Goal: Task Accomplishment & Management: Manage account settings

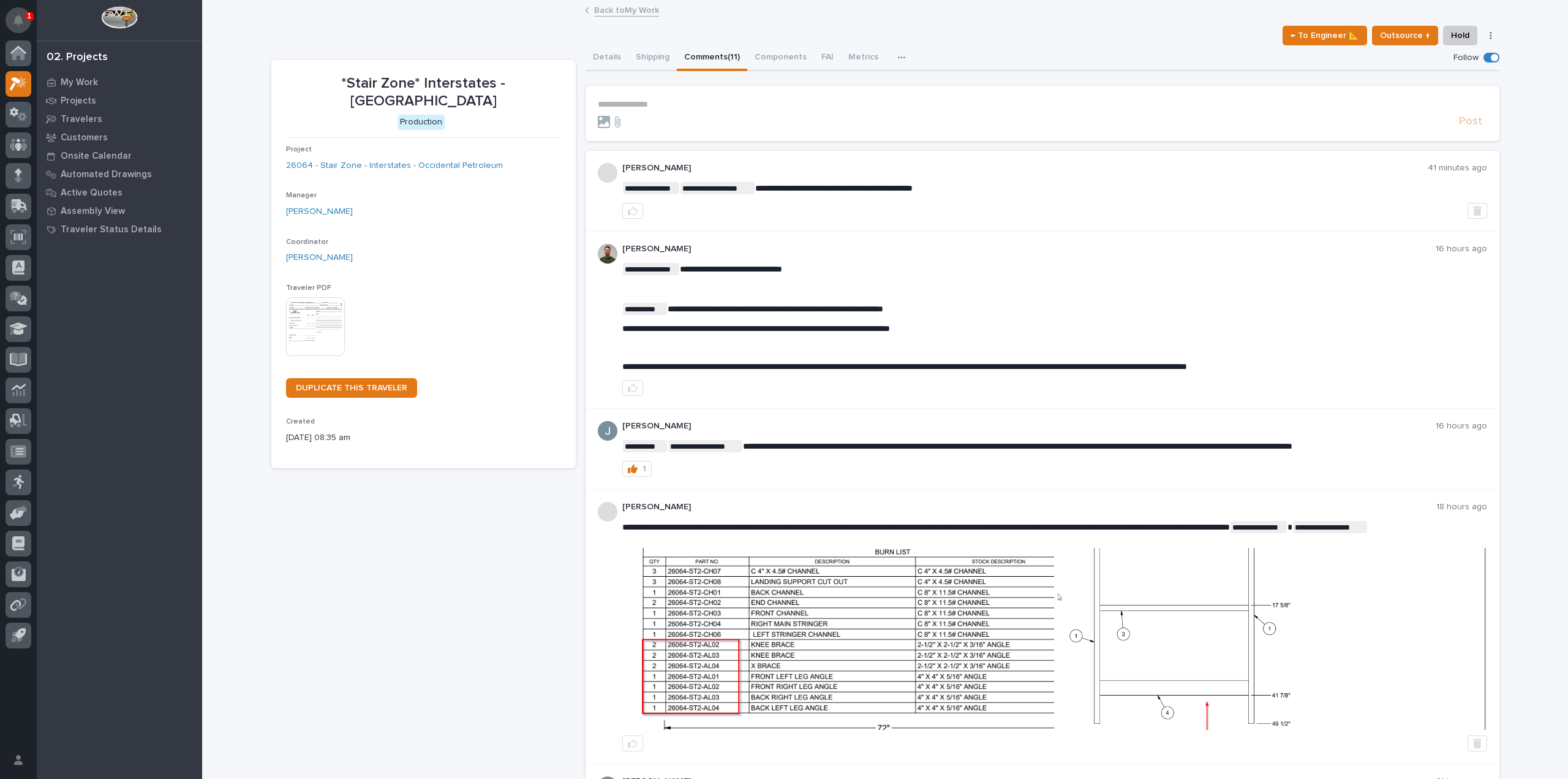
click at [17, 13] on button "Notifications" at bounding box center [18, 20] width 26 height 26
click at [650, 12] on link "Back to My Work" at bounding box center [627, 9] width 65 height 14
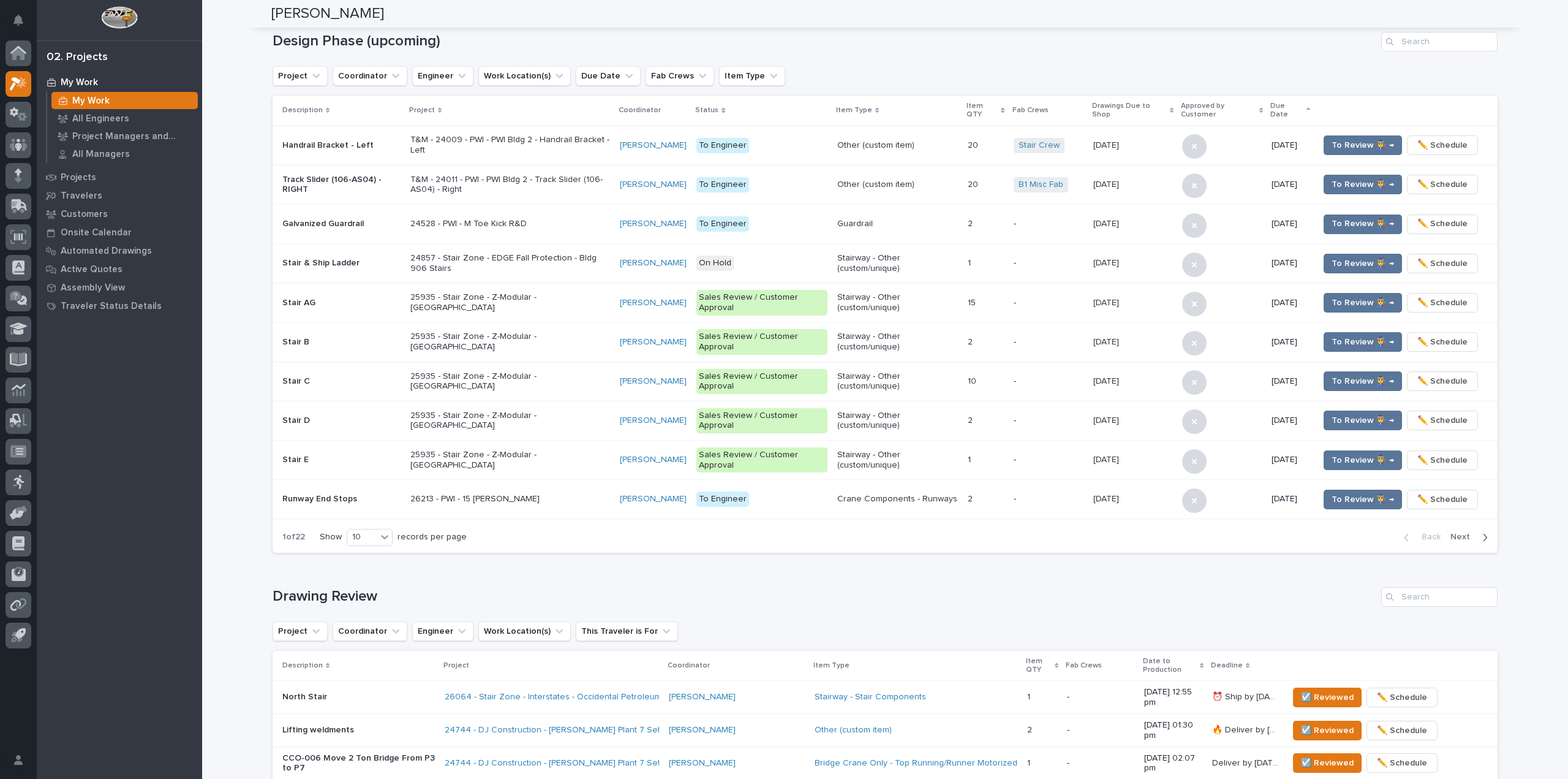
scroll to position [58, 0]
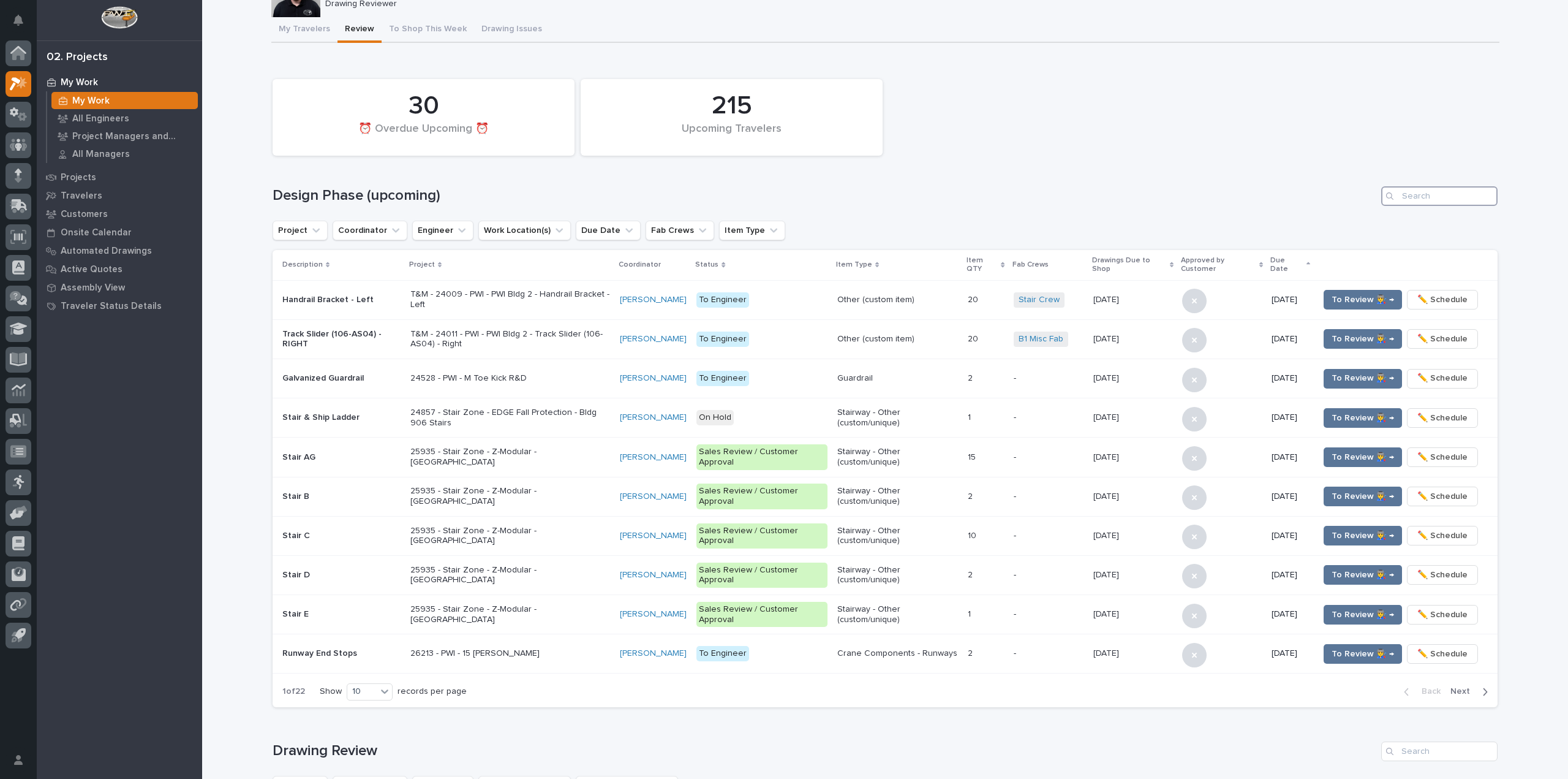
click at [1430, 200] on input "Search" at bounding box center [1439, 195] width 116 height 19
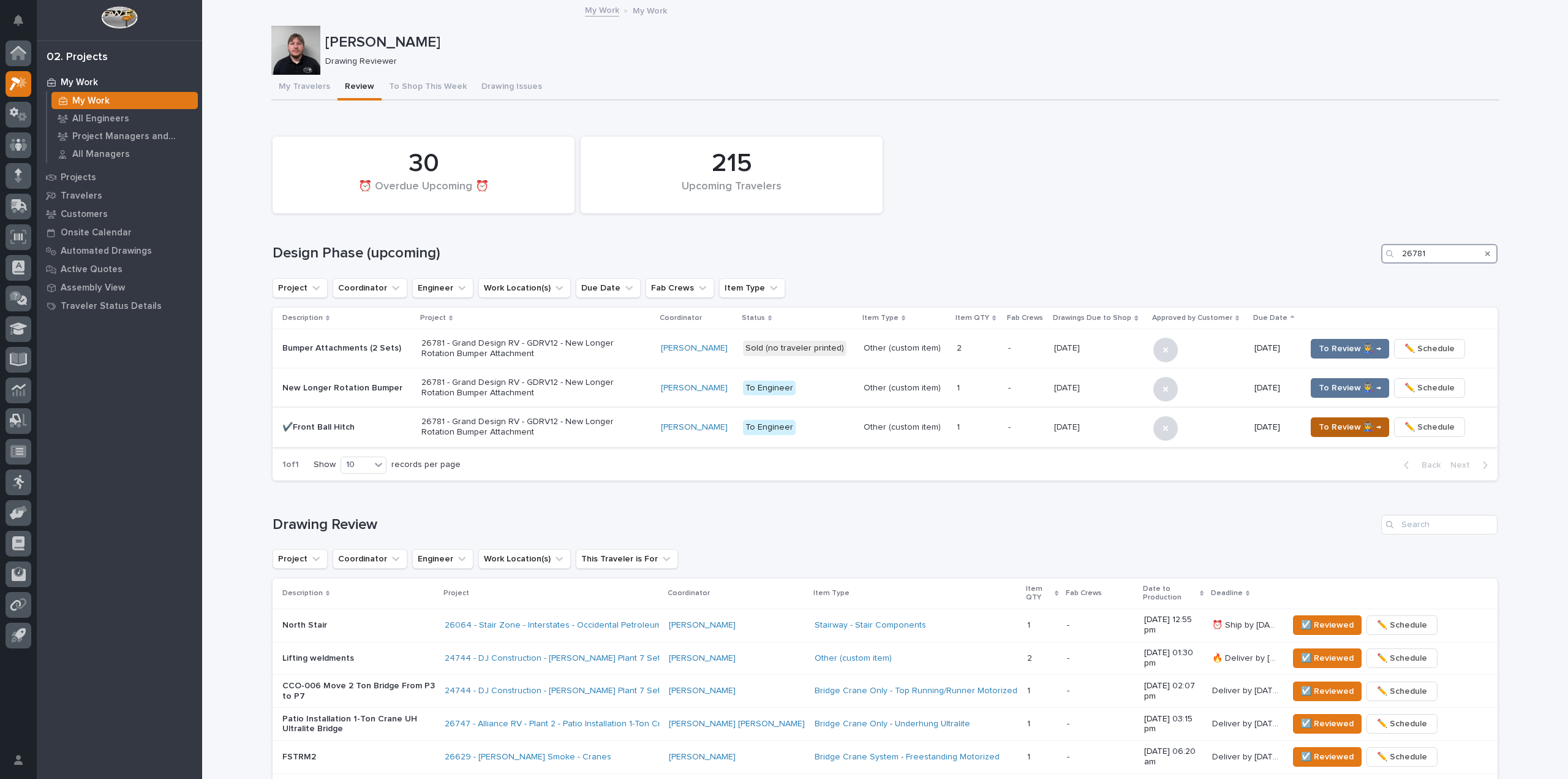
type input "26781"
click at [1322, 427] on span "To Review 👨‍🏭 →" at bounding box center [1350, 427] width 63 height 15
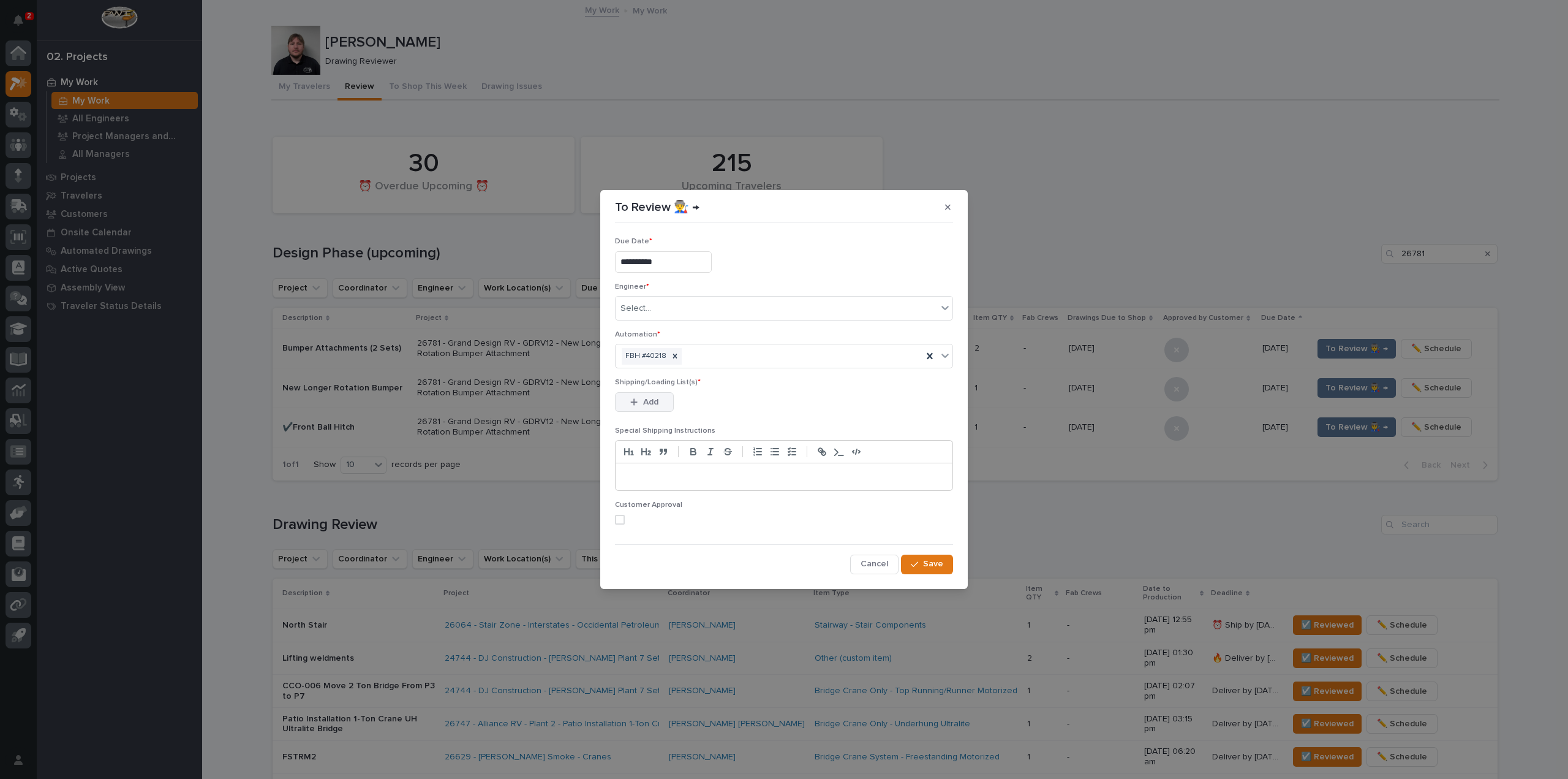
click at [655, 400] on span "Add" at bounding box center [650, 402] width 15 height 11
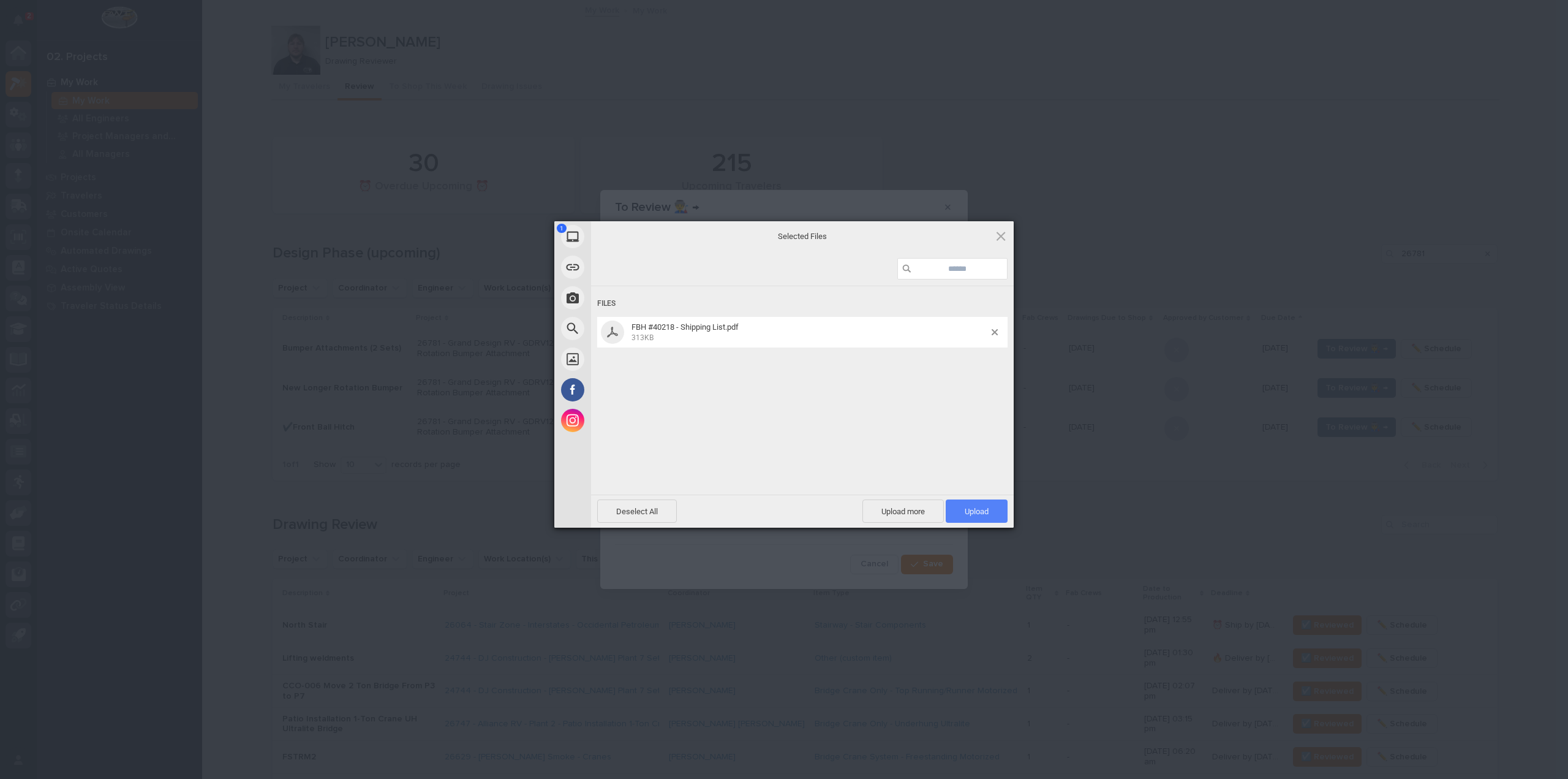
click at [965, 509] on span "Upload 1" at bounding box center [977, 511] width 24 height 9
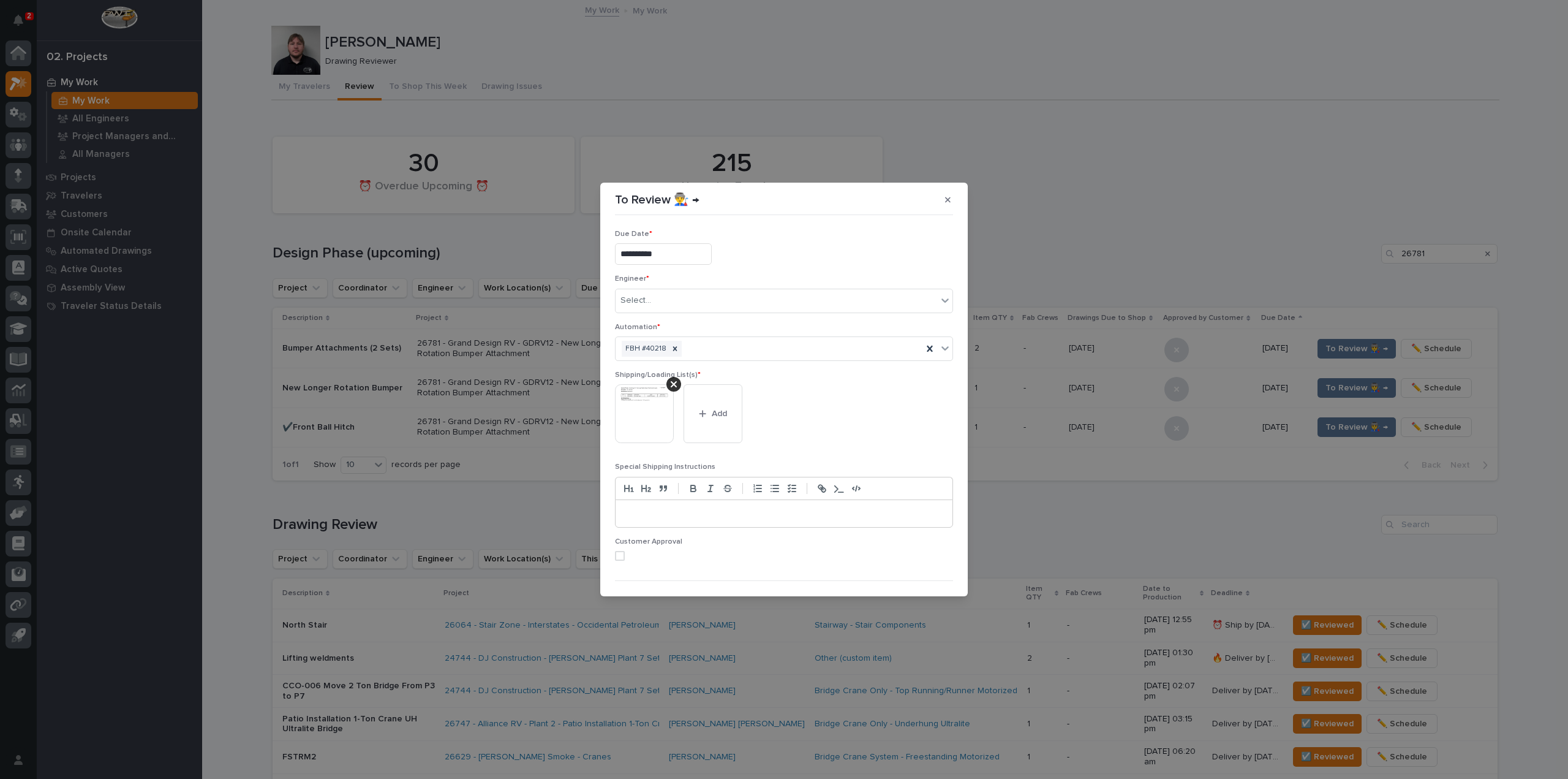
scroll to position [26, 0]
click at [933, 574] on span "Save" at bounding box center [933, 574] width 20 height 11
click at [927, 270] on div "Select..." at bounding box center [776, 275] width 321 height 20
click at [672, 362] on div "[PERSON_NAME]" at bounding box center [781, 363] width 331 height 22
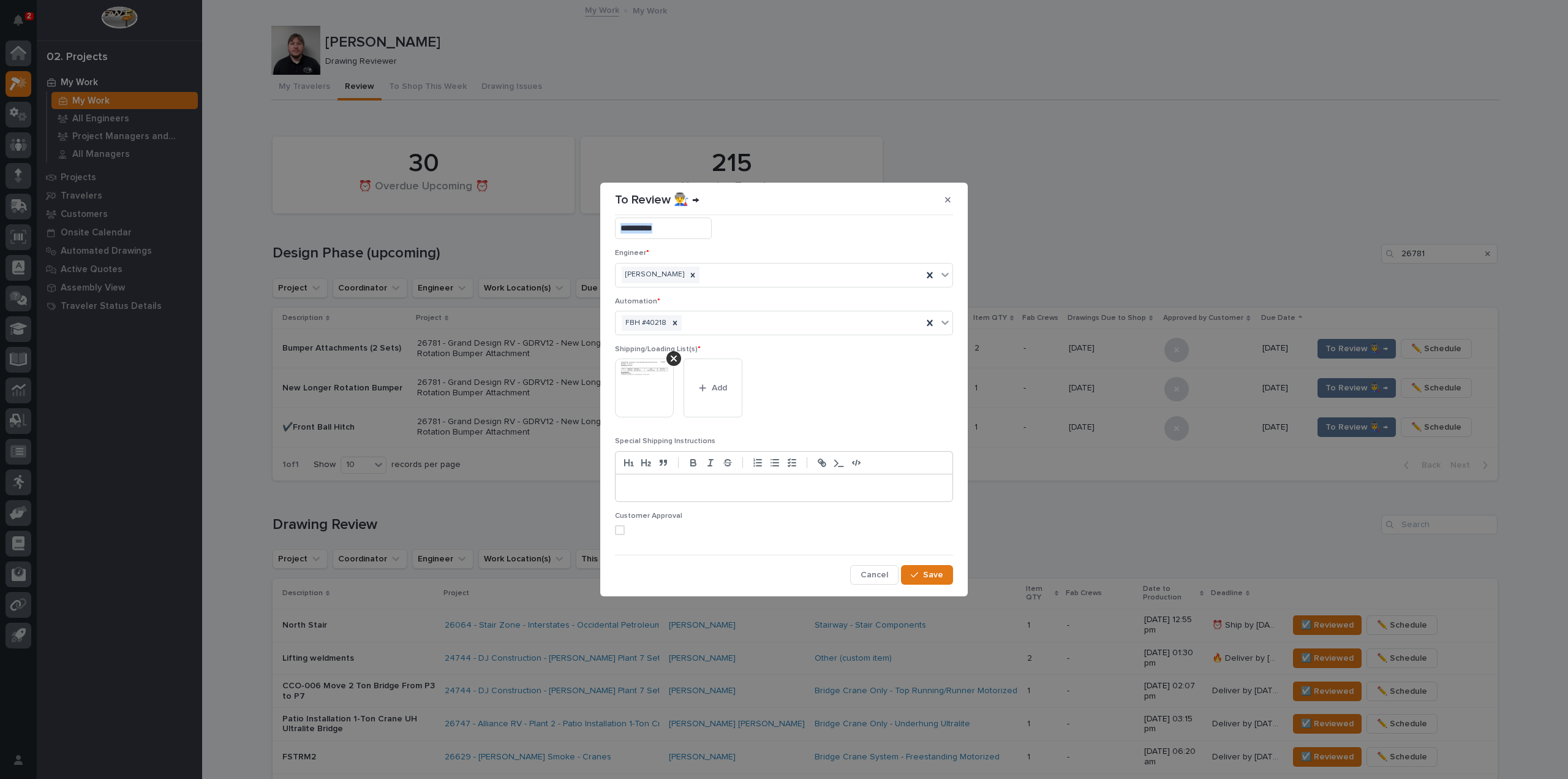
drag, startPoint x: 816, startPoint y: 198, endPoint x: 164, endPoint y: 253, distance: 654.3
click at [164, 253] on div "**********" at bounding box center [784, 389] width 1568 height 779
click at [756, 197] on div "To Review 👨‍🏭 →" at bounding box center [784, 199] width 338 height 19
click at [948, 195] on icon "button" at bounding box center [948, 200] width 6 height 8
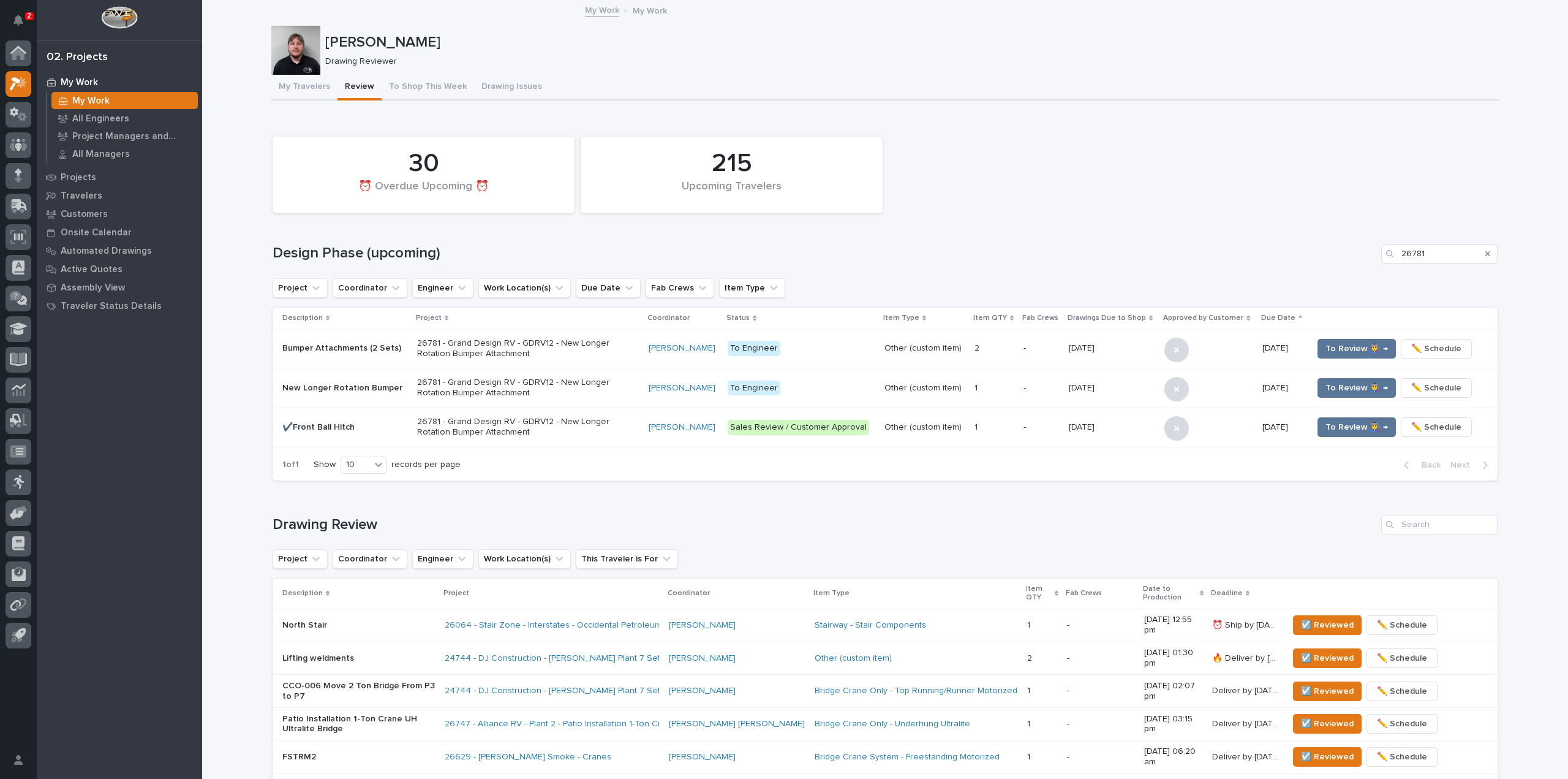
click at [599, 426] on p "26781 - Grand Design RV - GDRV12 - New Longer Rotation Bumper Attachment" at bounding box center [524, 427] width 215 height 21
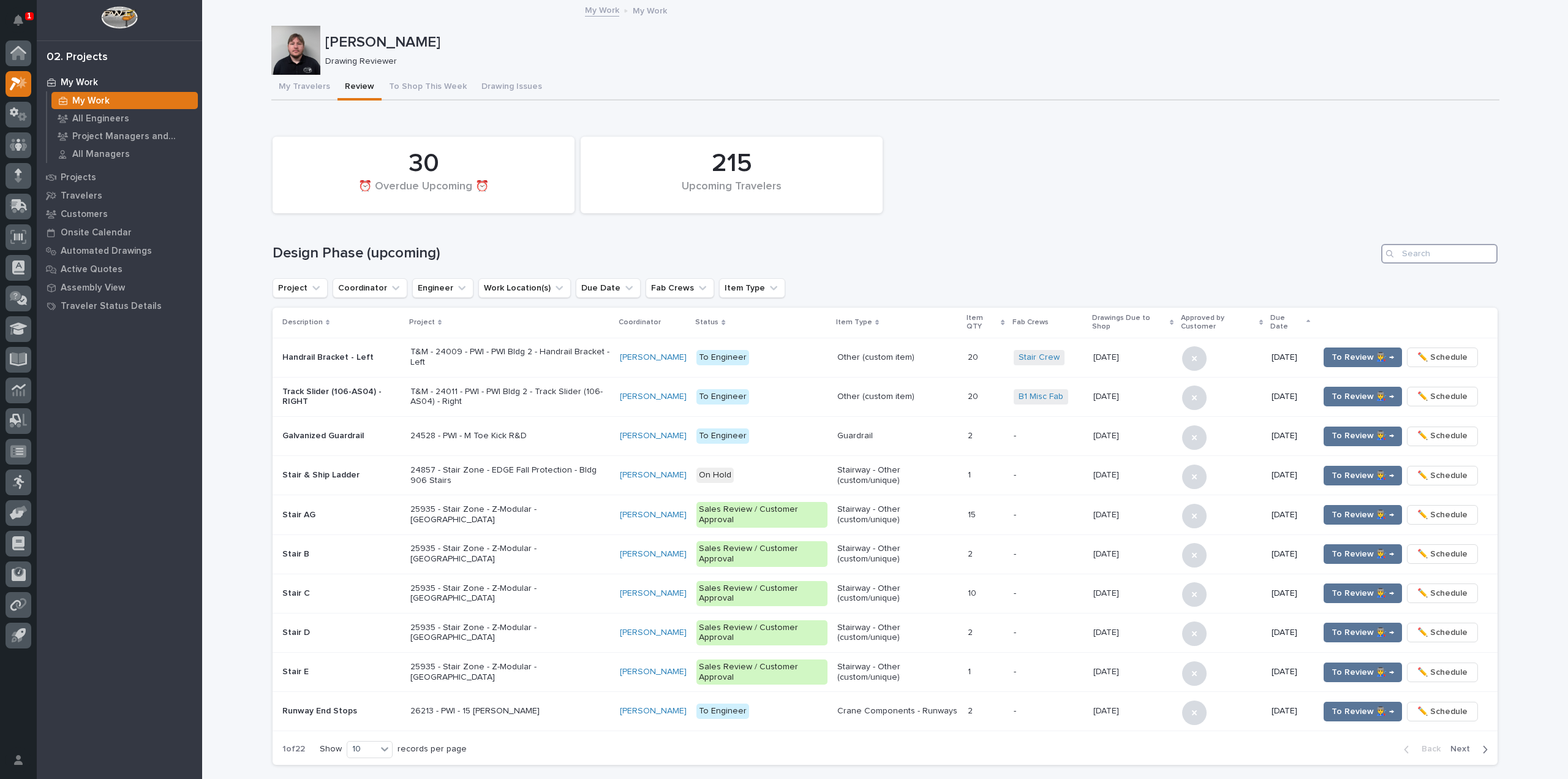
click at [1407, 249] on input "Search" at bounding box center [1439, 253] width 116 height 19
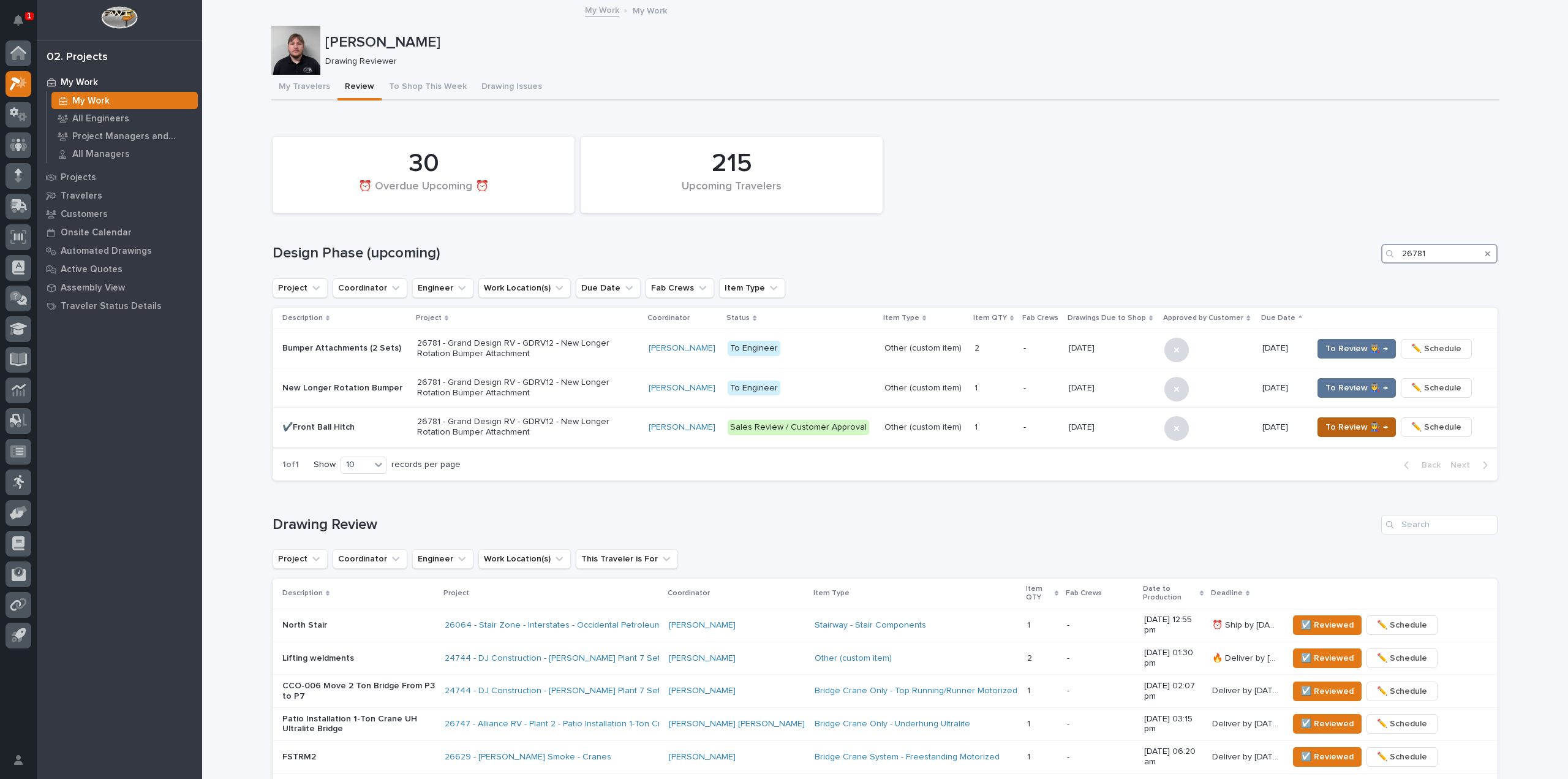
type input "26781"
click at [1332, 423] on span "To Review 👨‍🏭 →" at bounding box center [1357, 427] width 63 height 15
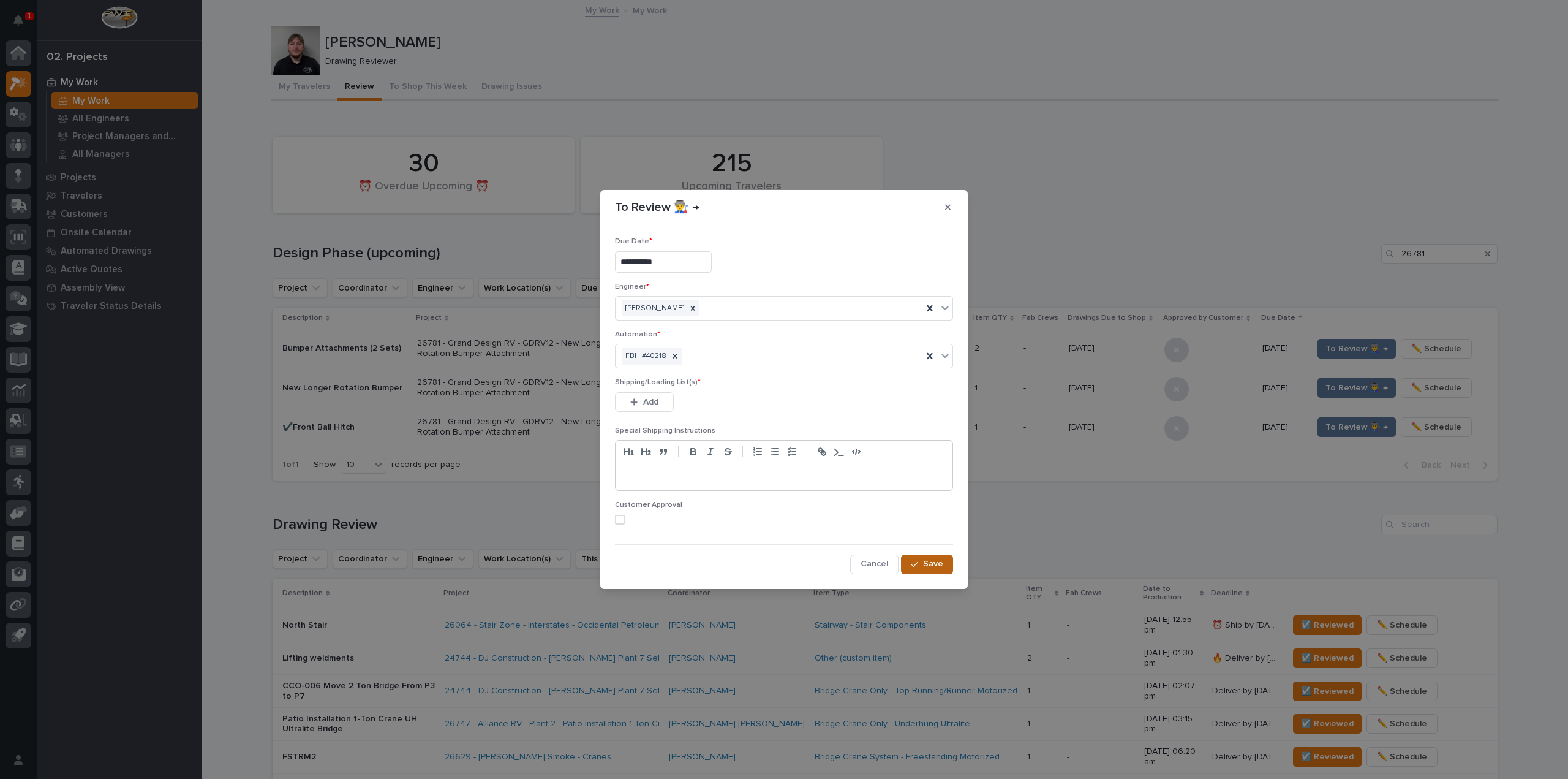
click at [928, 567] on span "Save" at bounding box center [933, 563] width 20 height 11
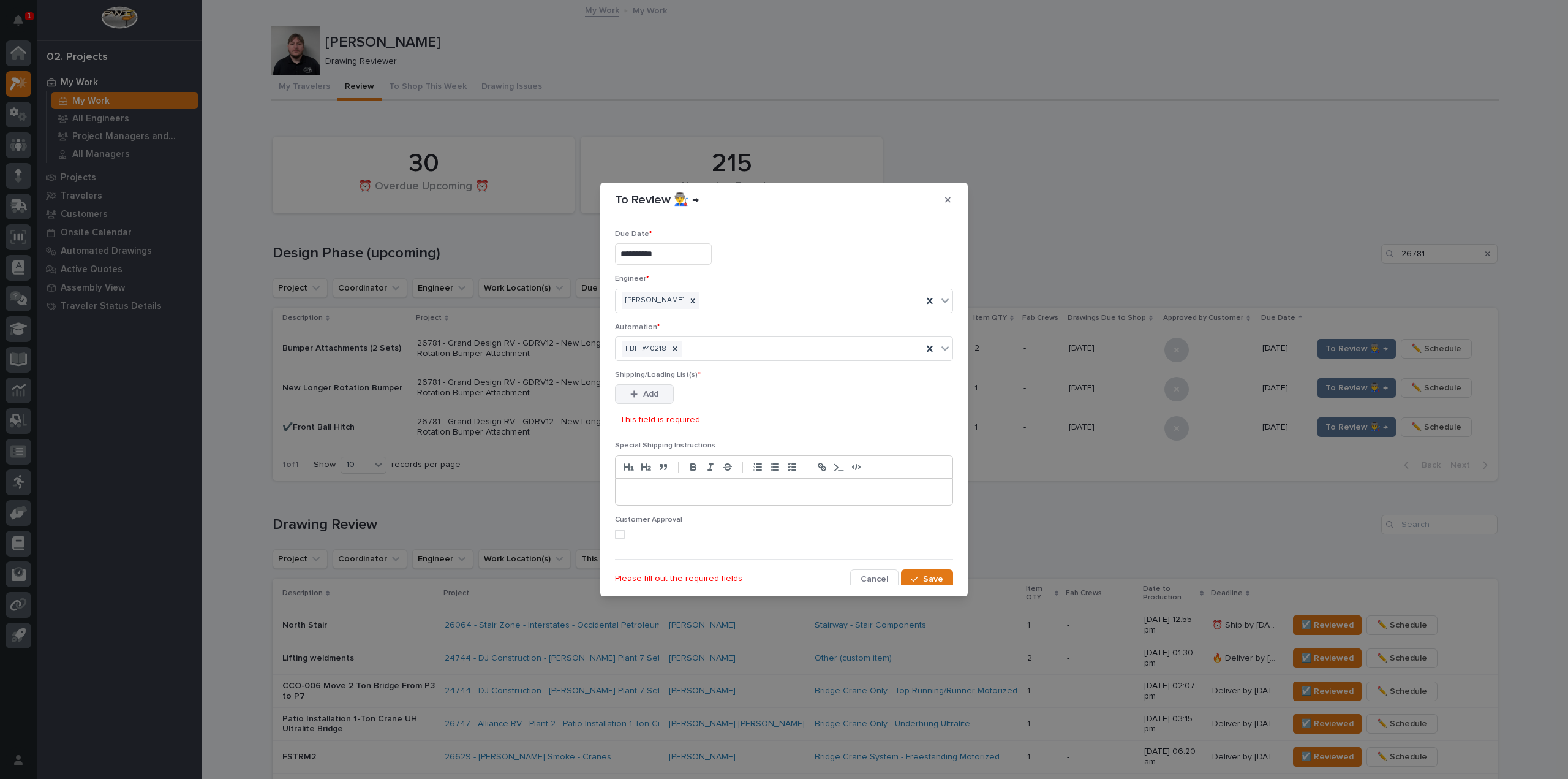
click at [666, 392] on button "Add" at bounding box center [645, 393] width 58 height 19
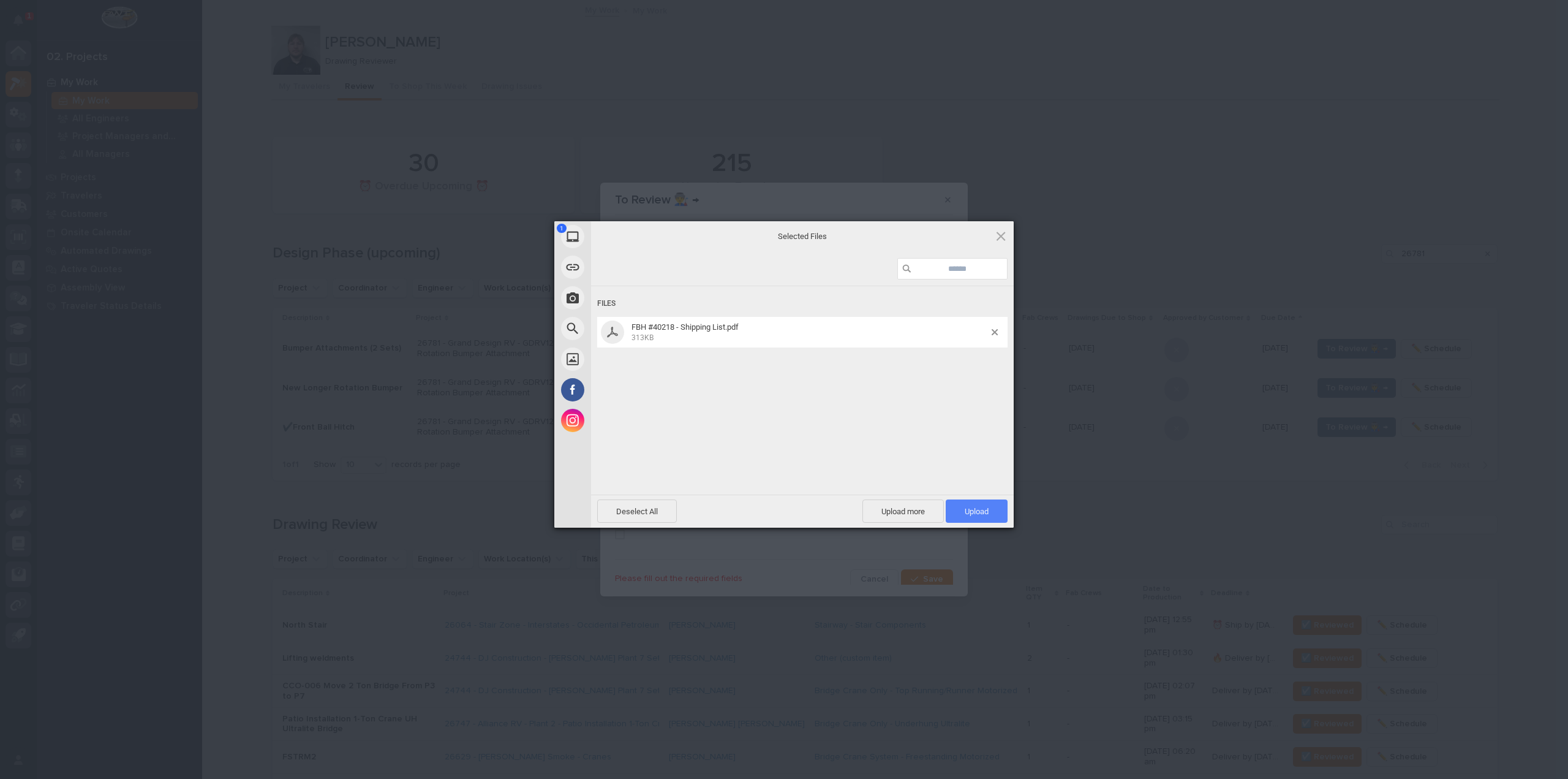
click at [989, 505] on span "Upload 1" at bounding box center [977, 511] width 62 height 23
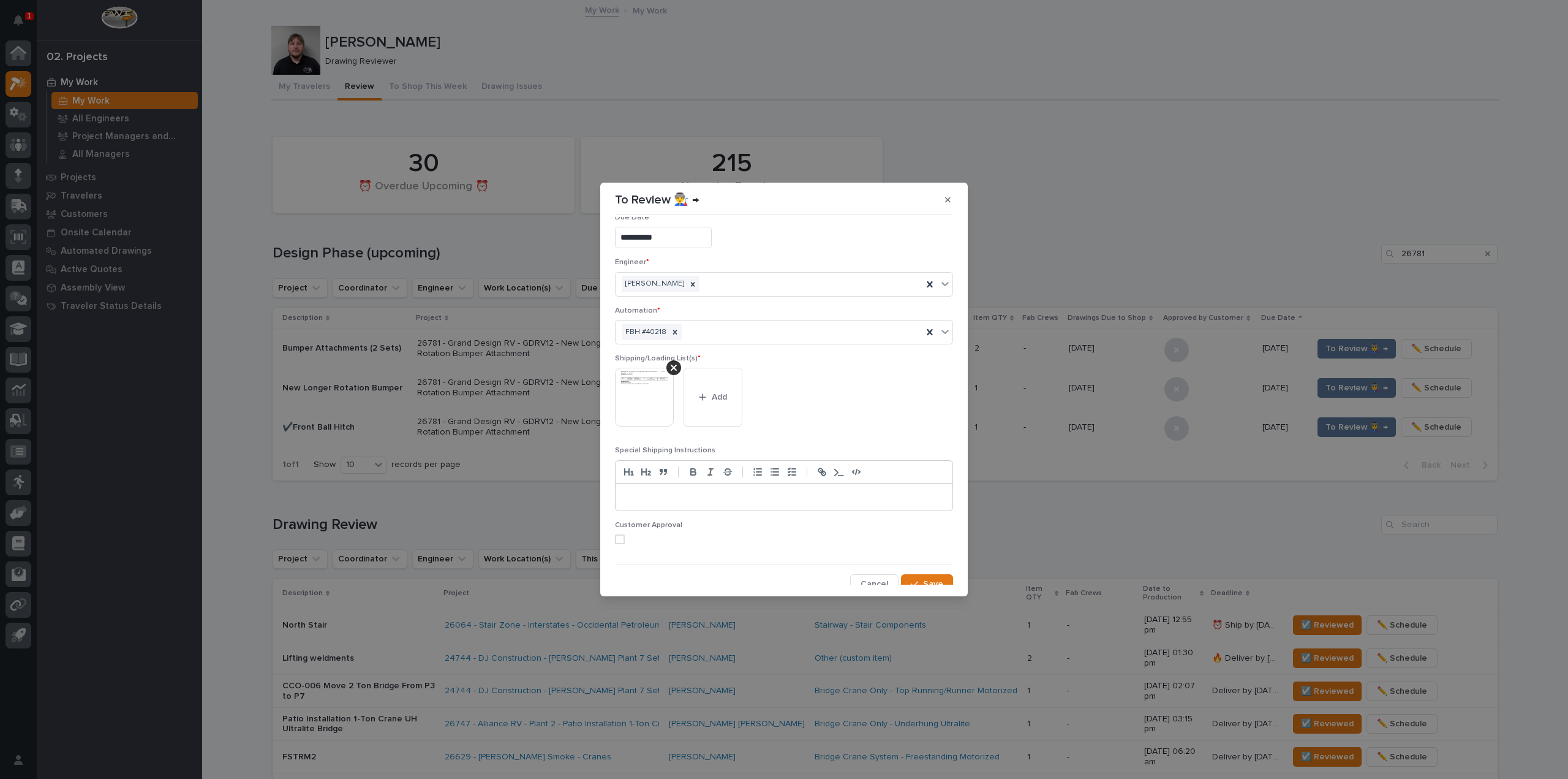
scroll to position [26, 0]
click at [923, 569] on span "Save" at bounding box center [933, 574] width 20 height 11
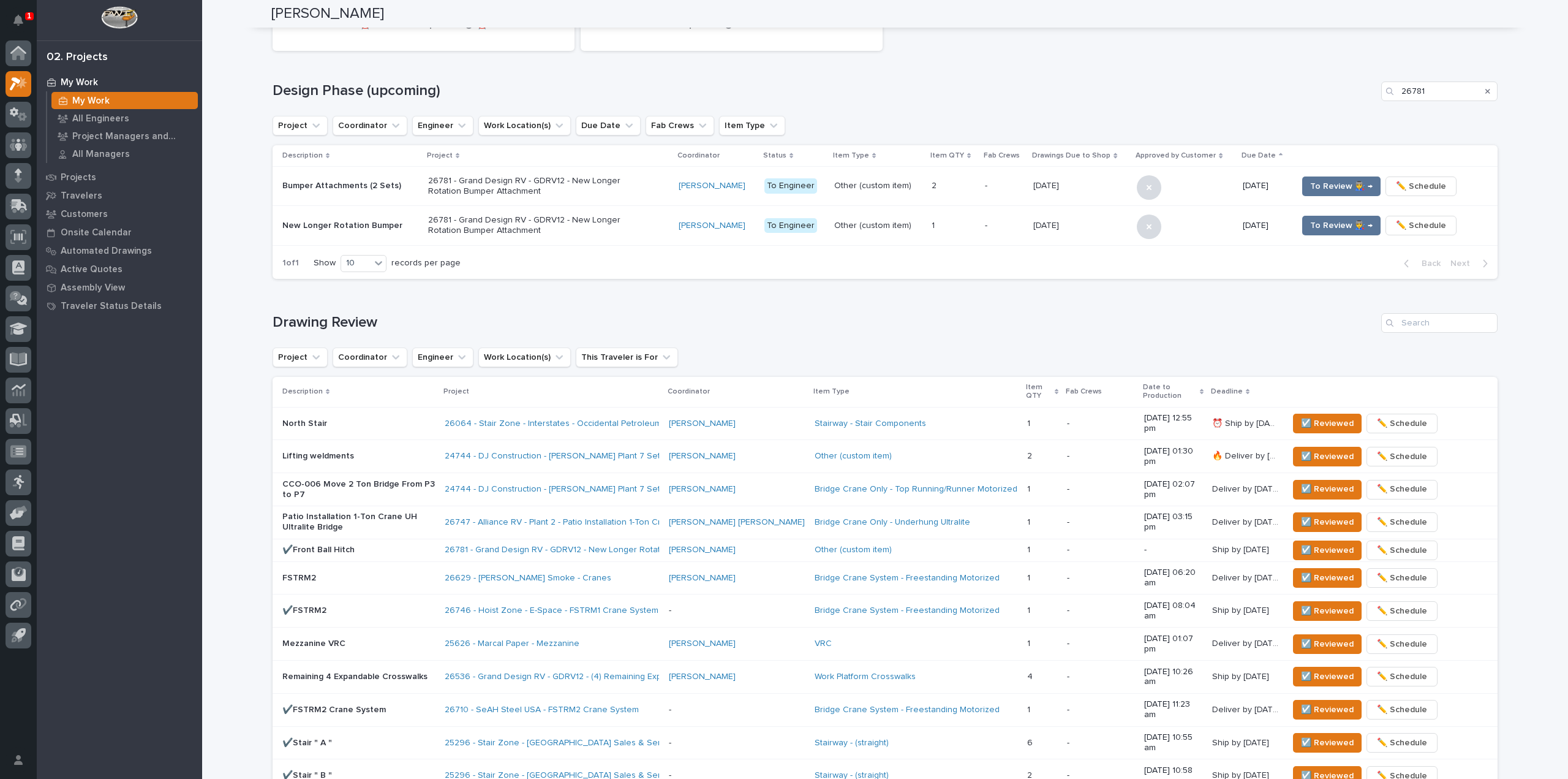
scroll to position [184, 0]
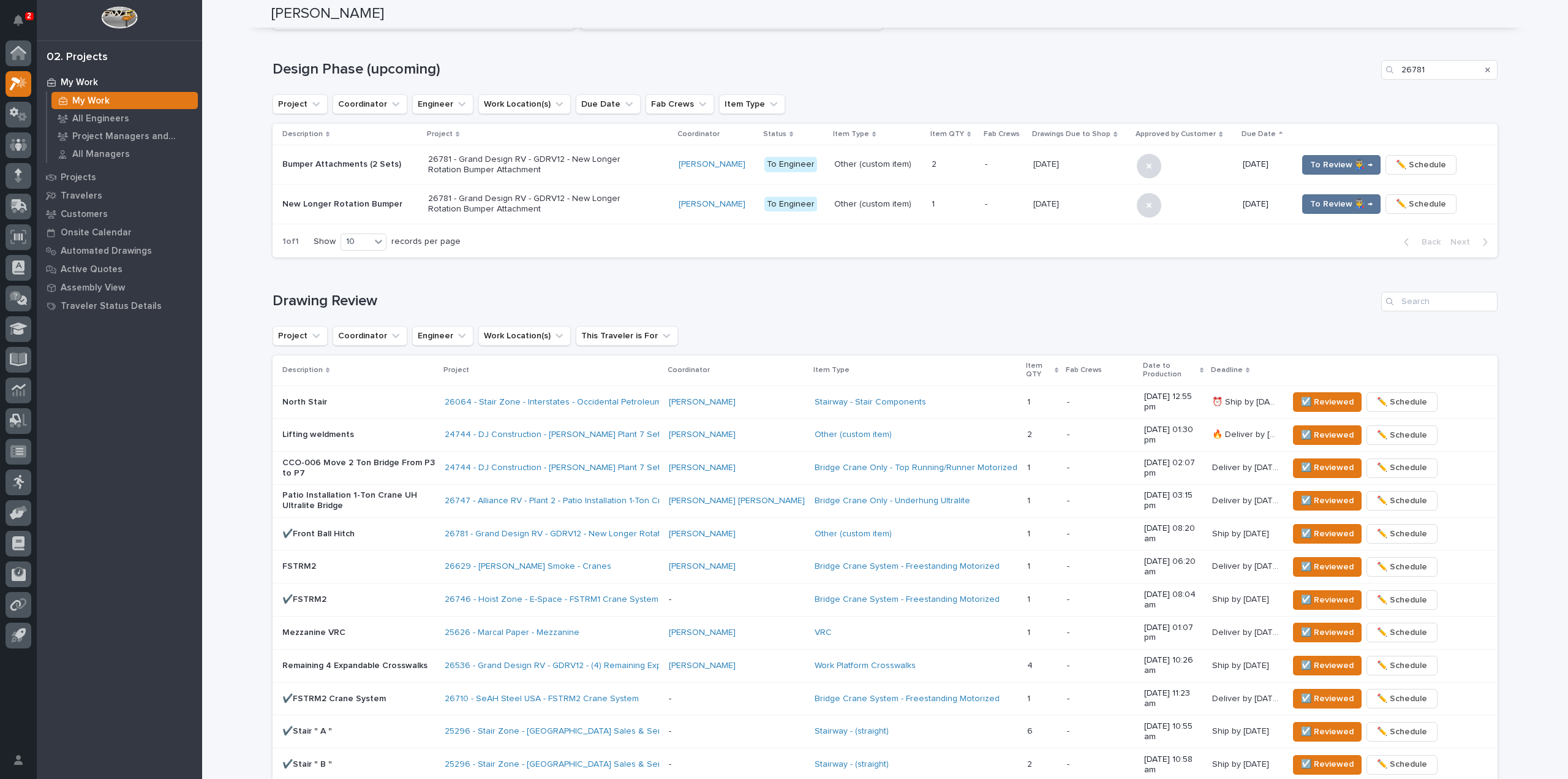
click at [240, 385] on div "**********" at bounding box center [885, 458] width 1366 height 1281
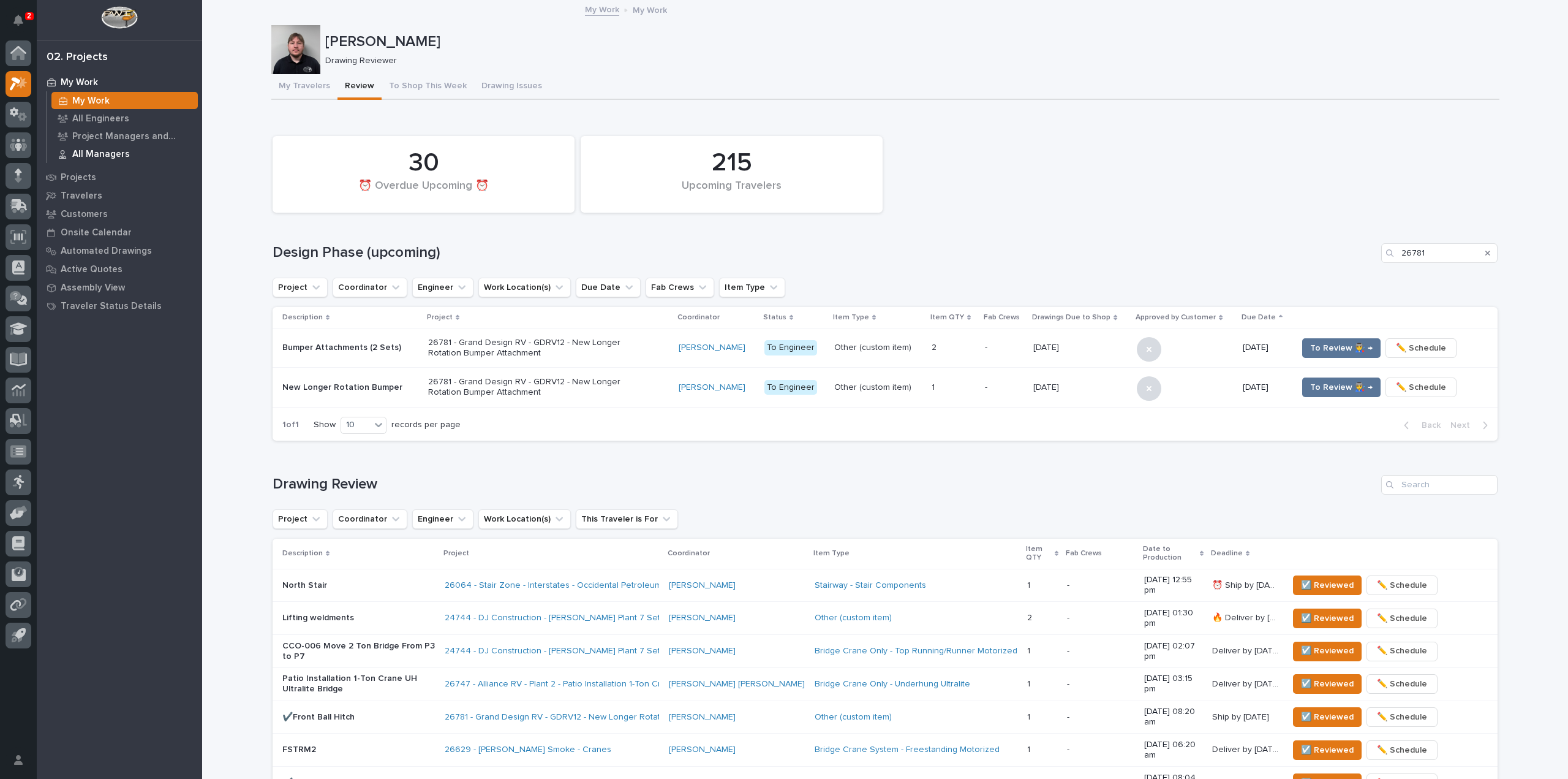
scroll to position [0, 0]
click at [341, 41] on p "[PERSON_NAME]" at bounding box center [910, 42] width 1170 height 18
click at [309, 58] on div at bounding box center [296, 50] width 49 height 49
click at [302, 58] on div at bounding box center [296, 50] width 49 height 49
click at [89, 82] on p "My Work" at bounding box center [79, 82] width 38 height 11
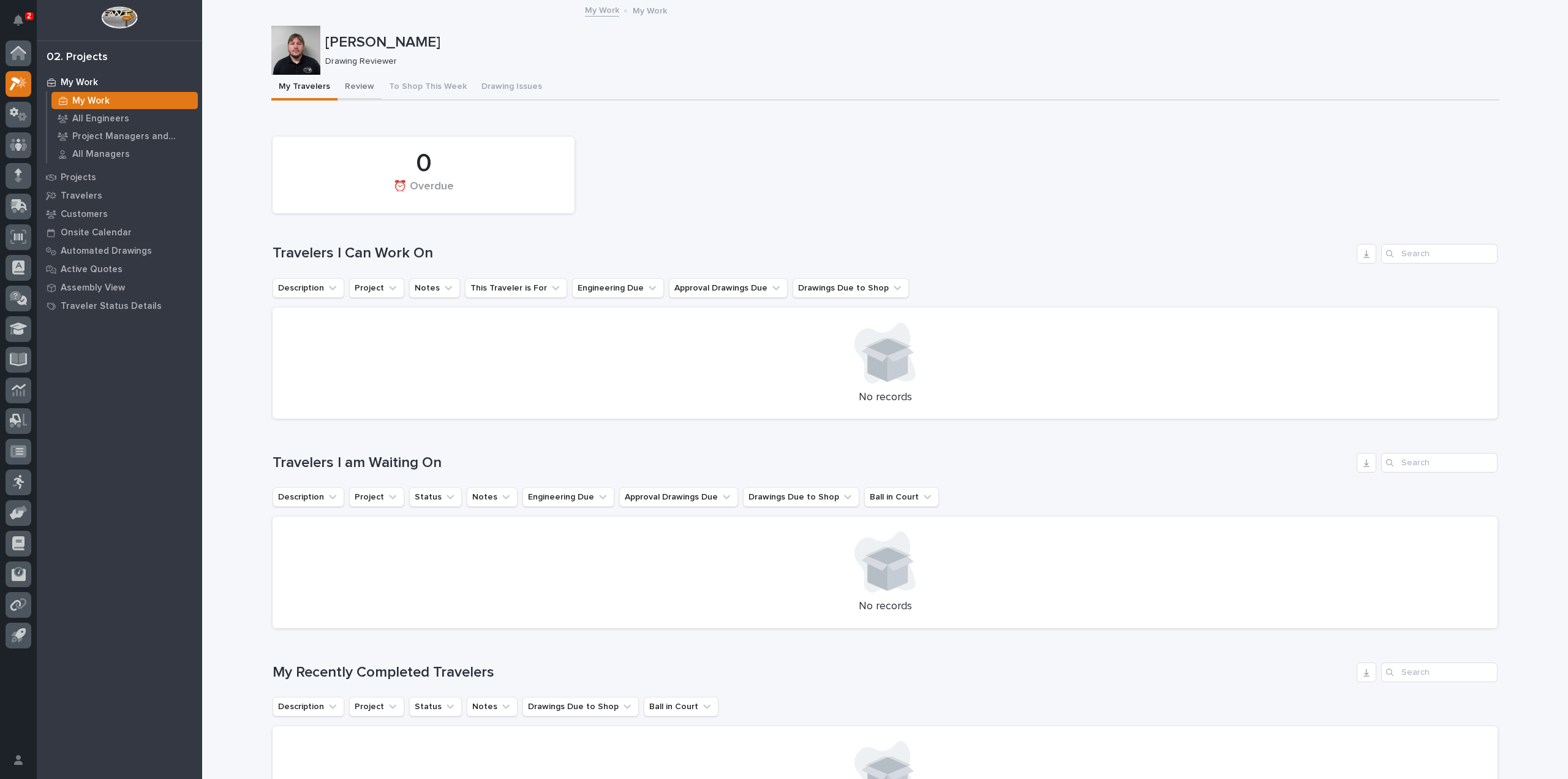
click at [345, 83] on button "Review" at bounding box center [359, 88] width 44 height 26
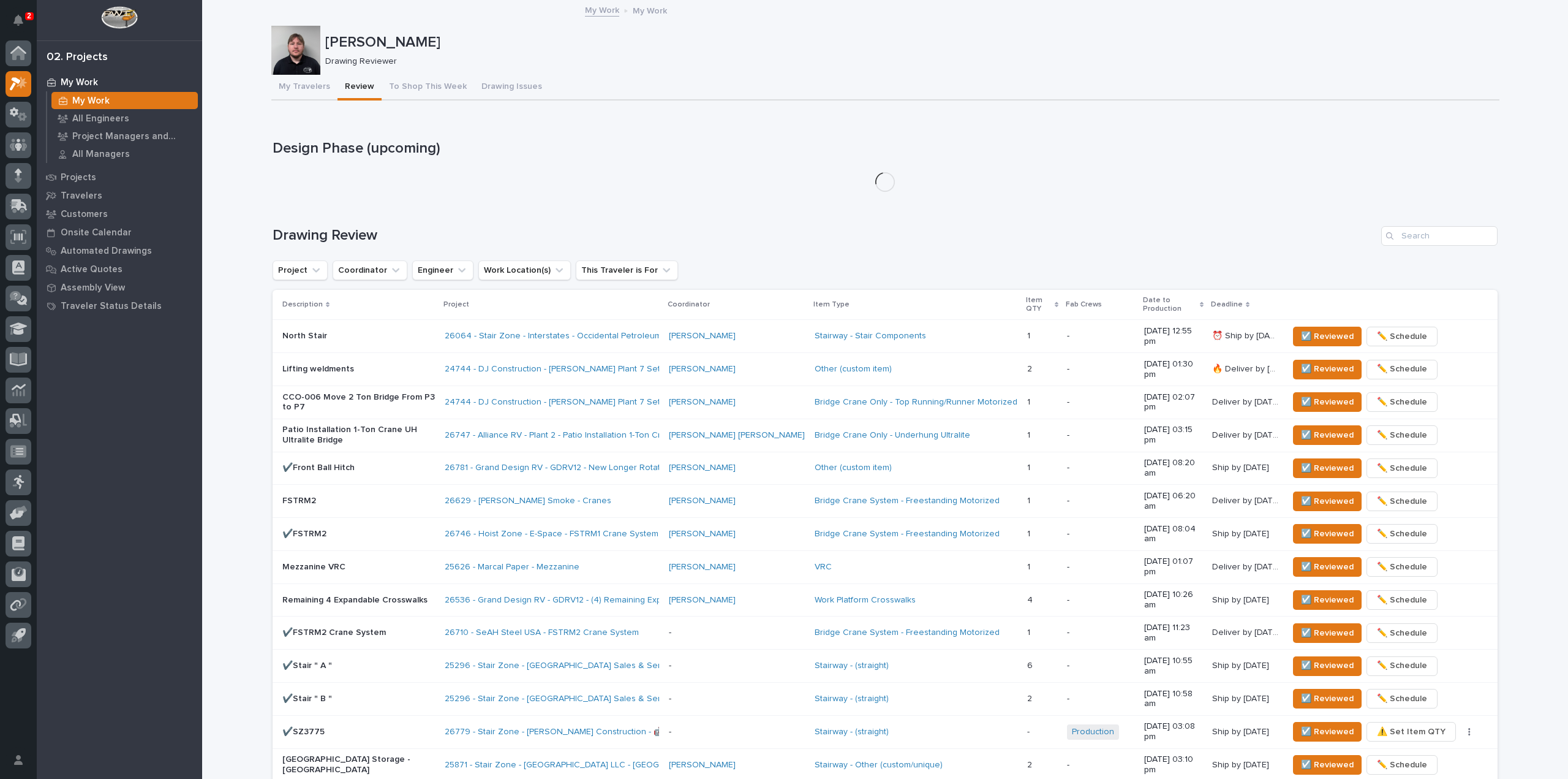
click at [341, 48] on p "[PERSON_NAME]" at bounding box center [910, 42] width 1170 height 18
click at [255, 32] on div "**********" at bounding box center [885, 516] width 1366 height 1031
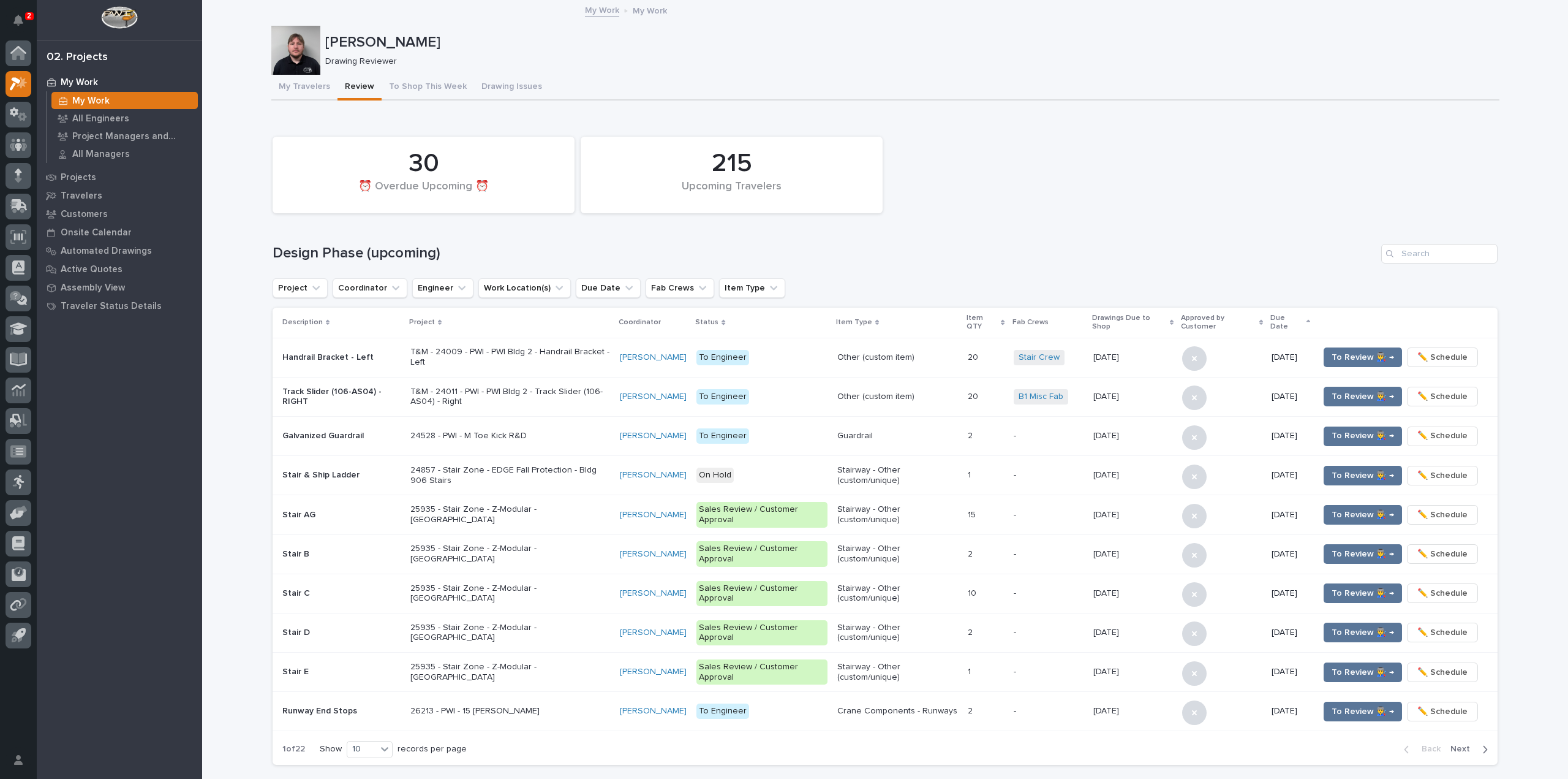
click at [608, 8] on link "My Work" at bounding box center [602, 9] width 34 height 14
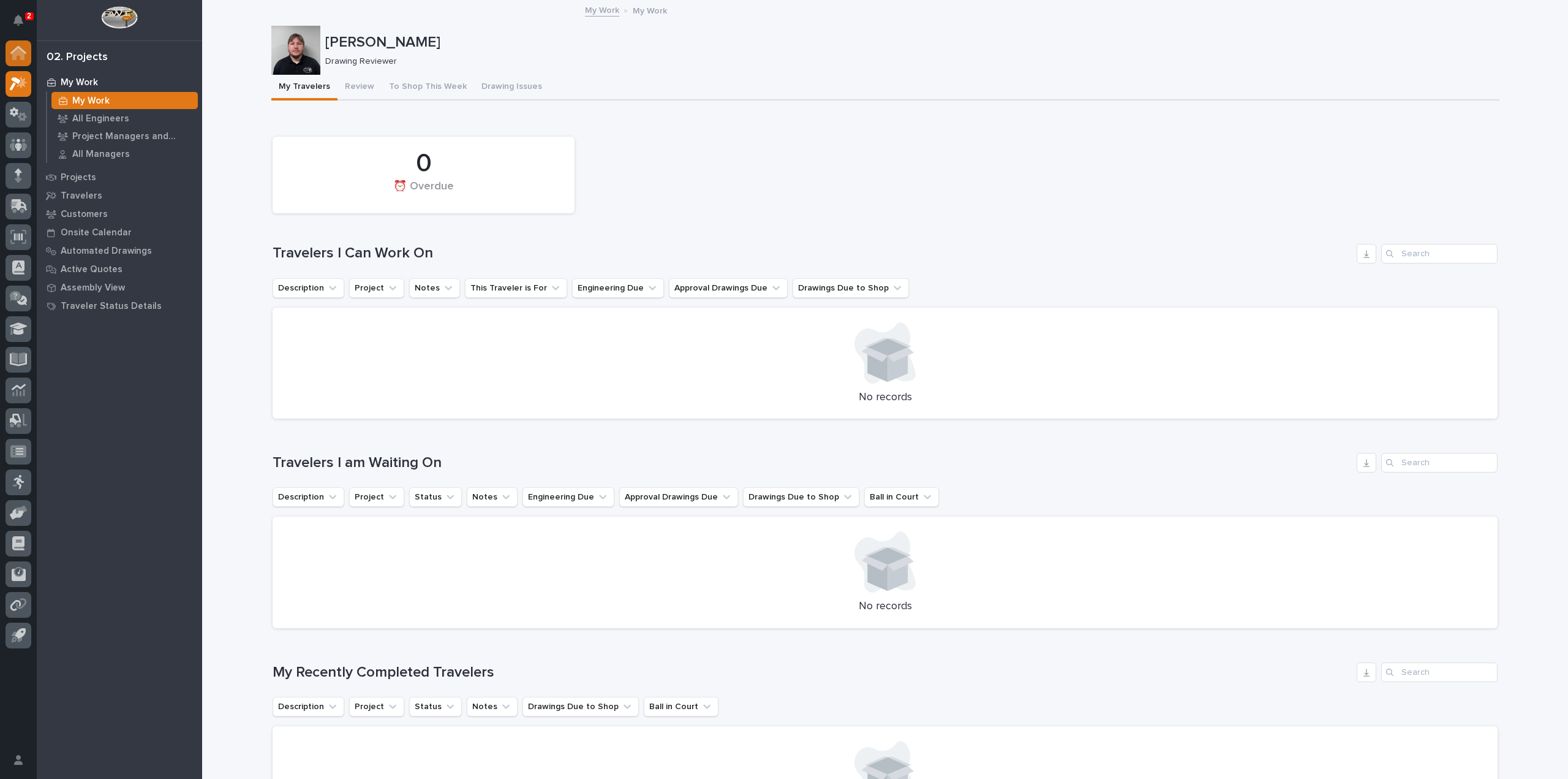
click at [31, 49] on div at bounding box center [18, 53] width 26 height 26
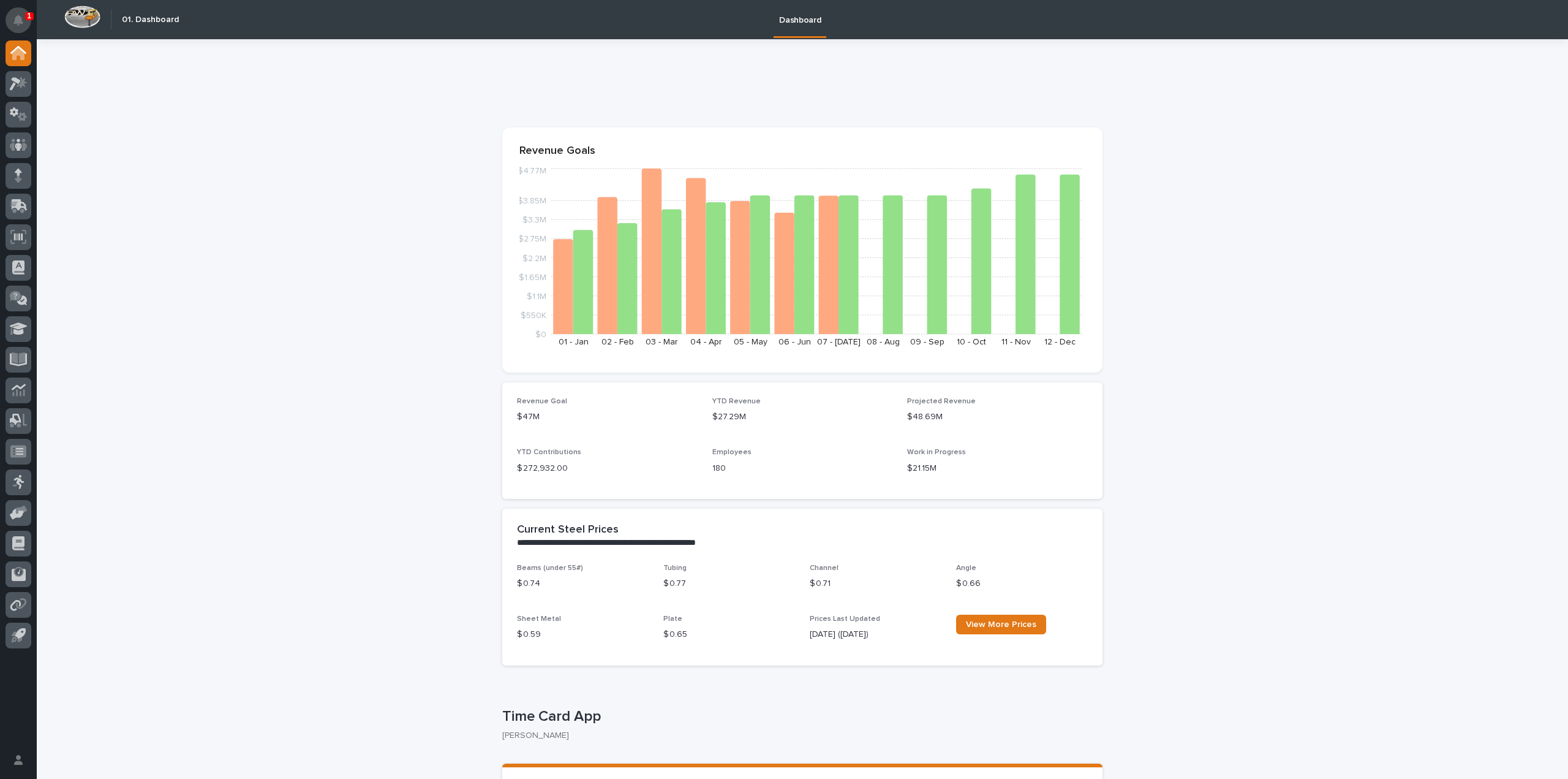
click at [29, 23] on button "Notifications" at bounding box center [18, 20] width 26 height 26
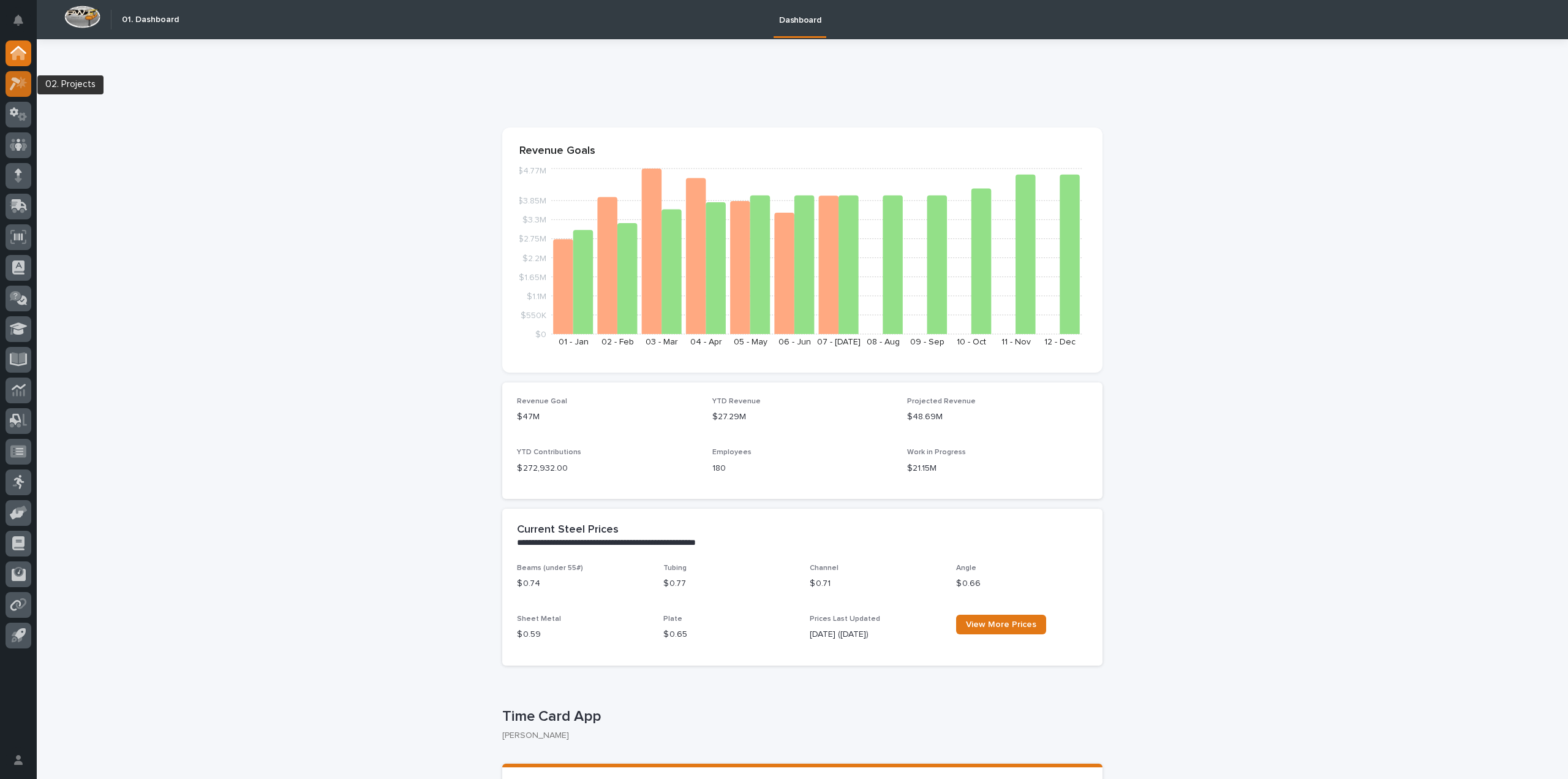
click at [15, 79] on icon at bounding box center [15, 83] width 11 height 13
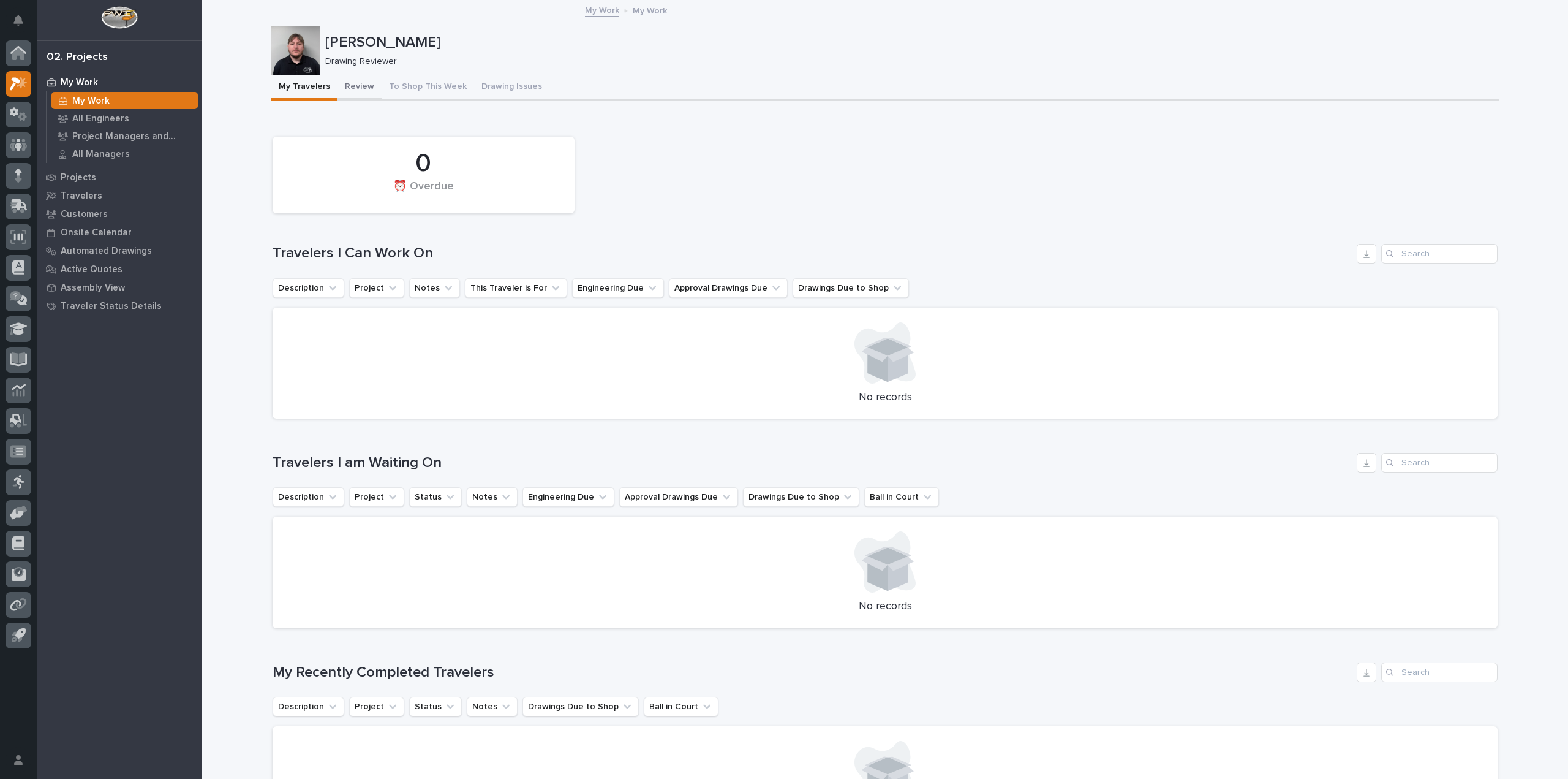
click at [345, 89] on button "Review" at bounding box center [359, 88] width 44 height 26
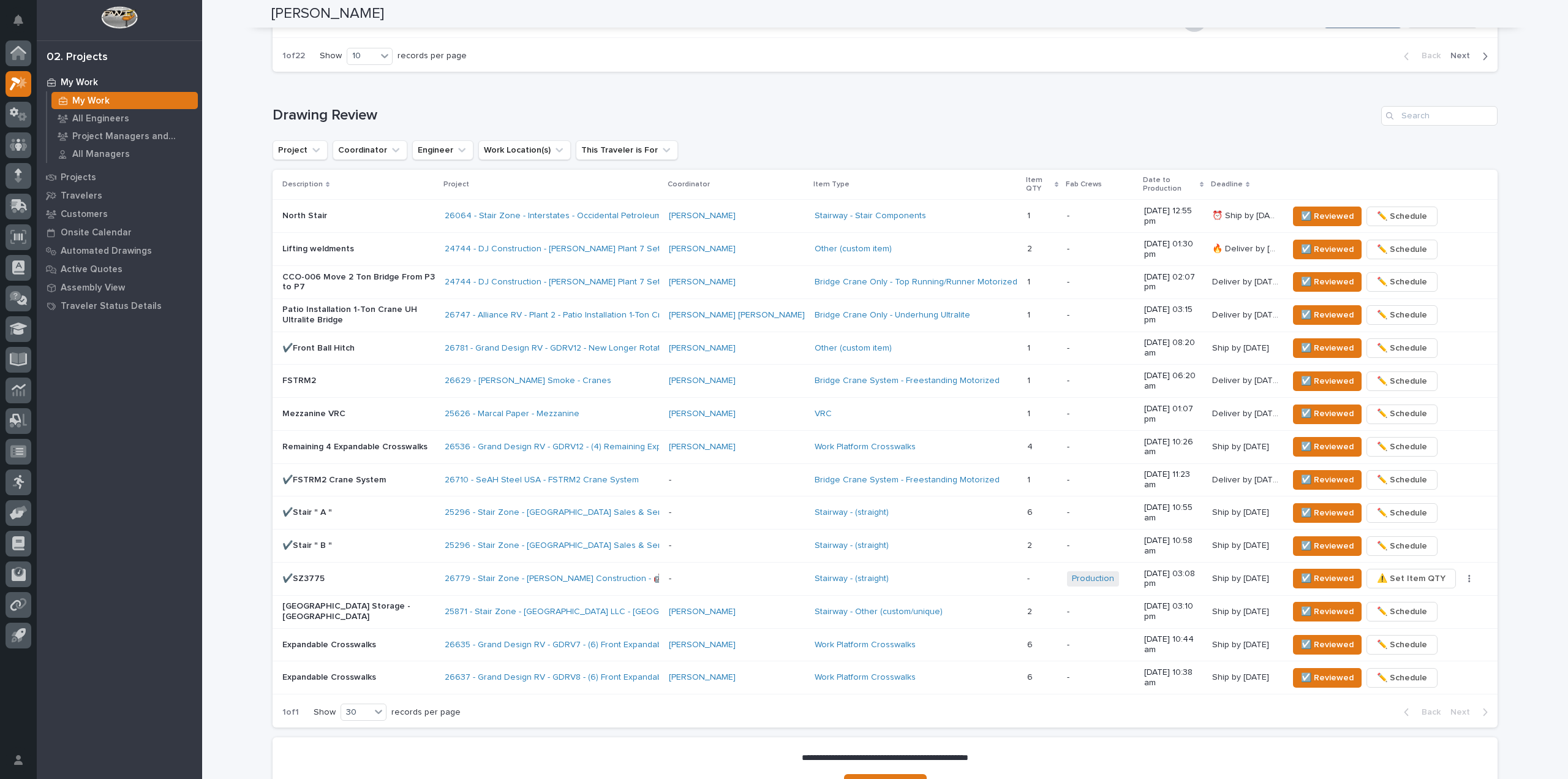
scroll to position [670, 0]
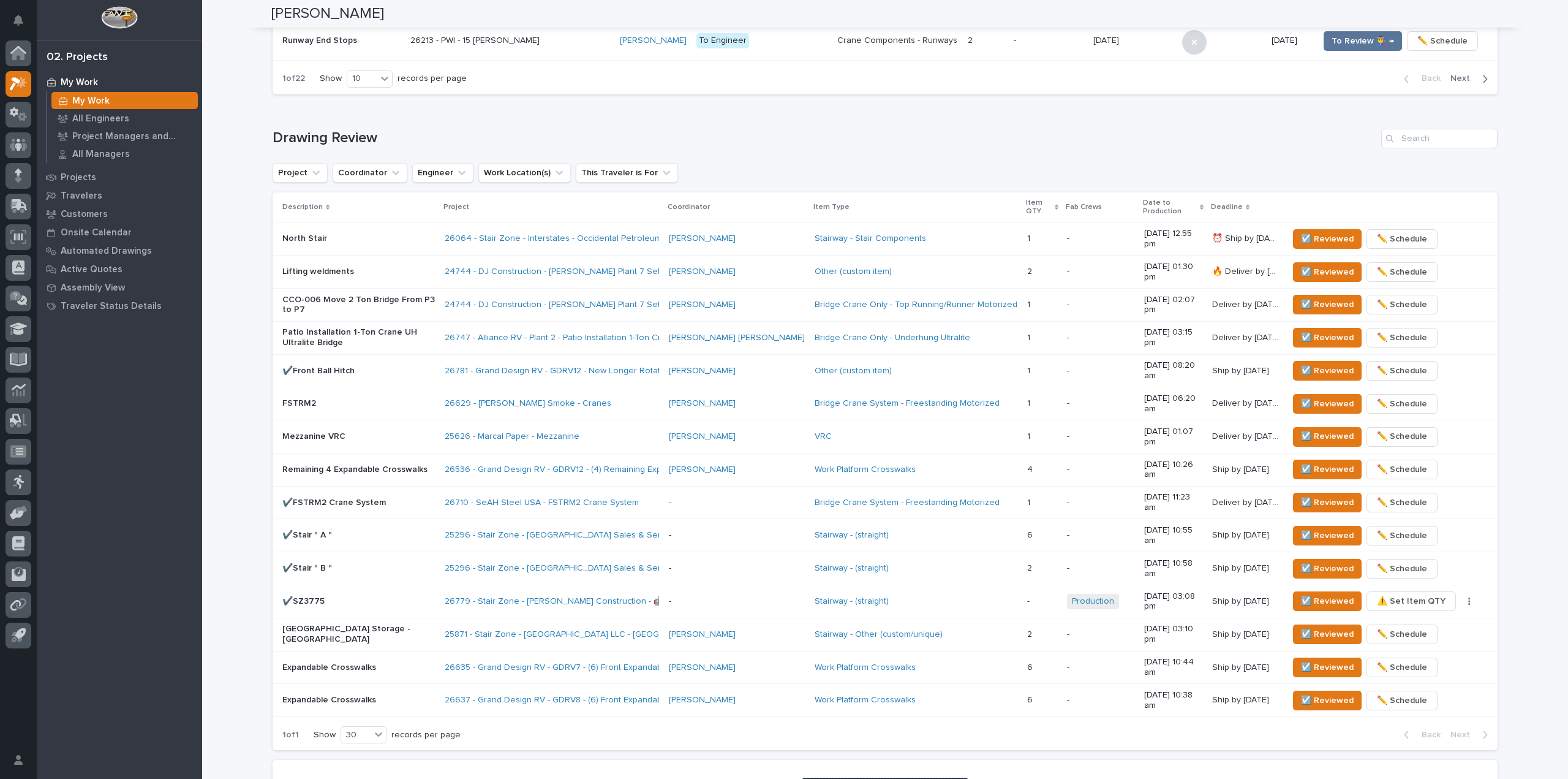
click at [227, 310] on div "**********" at bounding box center [885, 116] width 1366 height 1571
click at [1296, 361] on button "☑️ Reviewed" at bounding box center [1328, 370] width 68 height 19
click at [1323, 231] on span "☑️ Reviewed" at bounding box center [1327, 239] width 53 height 15
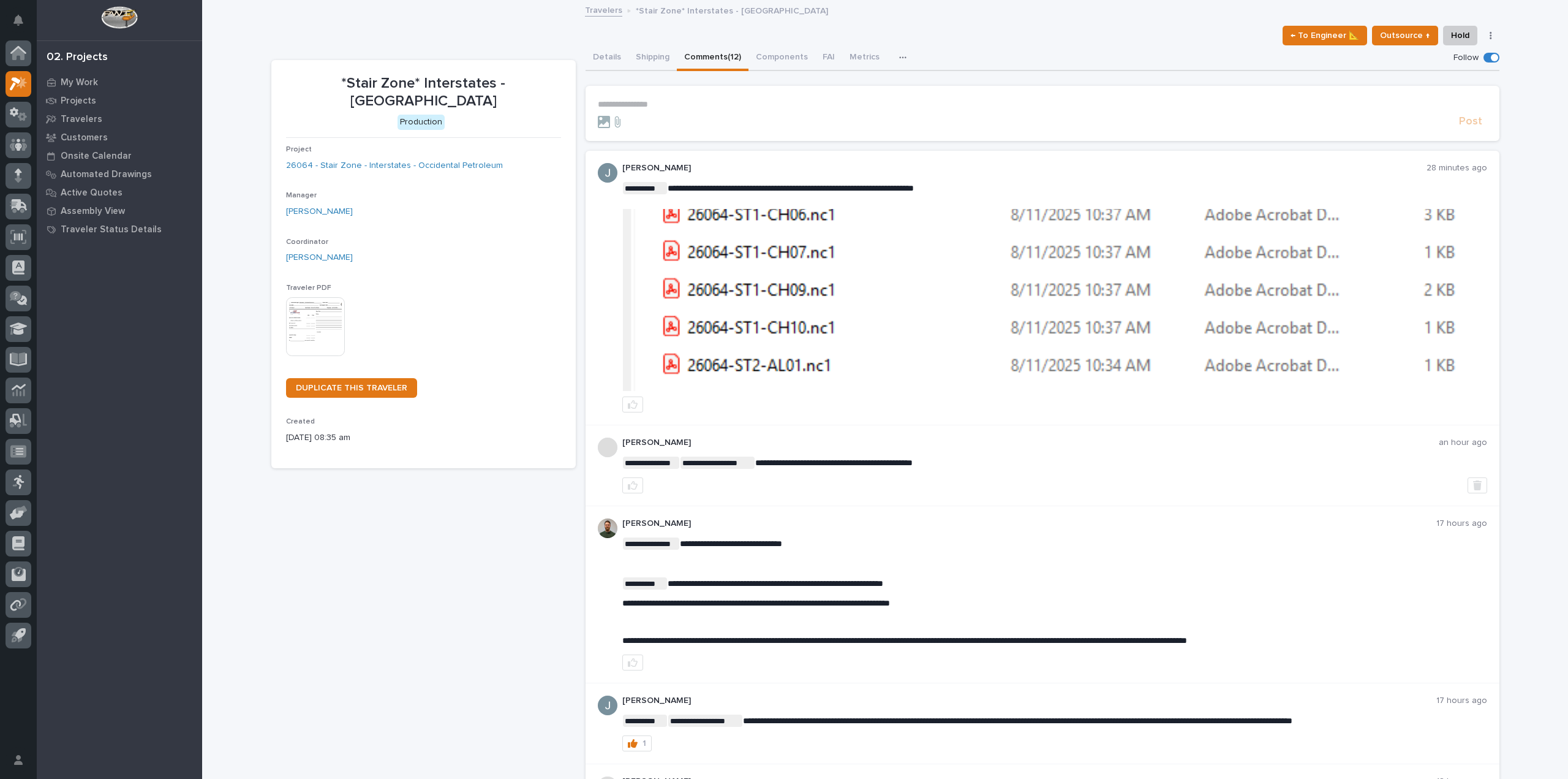
click at [880, 114] on div "Post" at bounding box center [1042, 121] width 889 height 14
click at [832, 99] on p "**********" at bounding box center [1042, 104] width 889 height 10
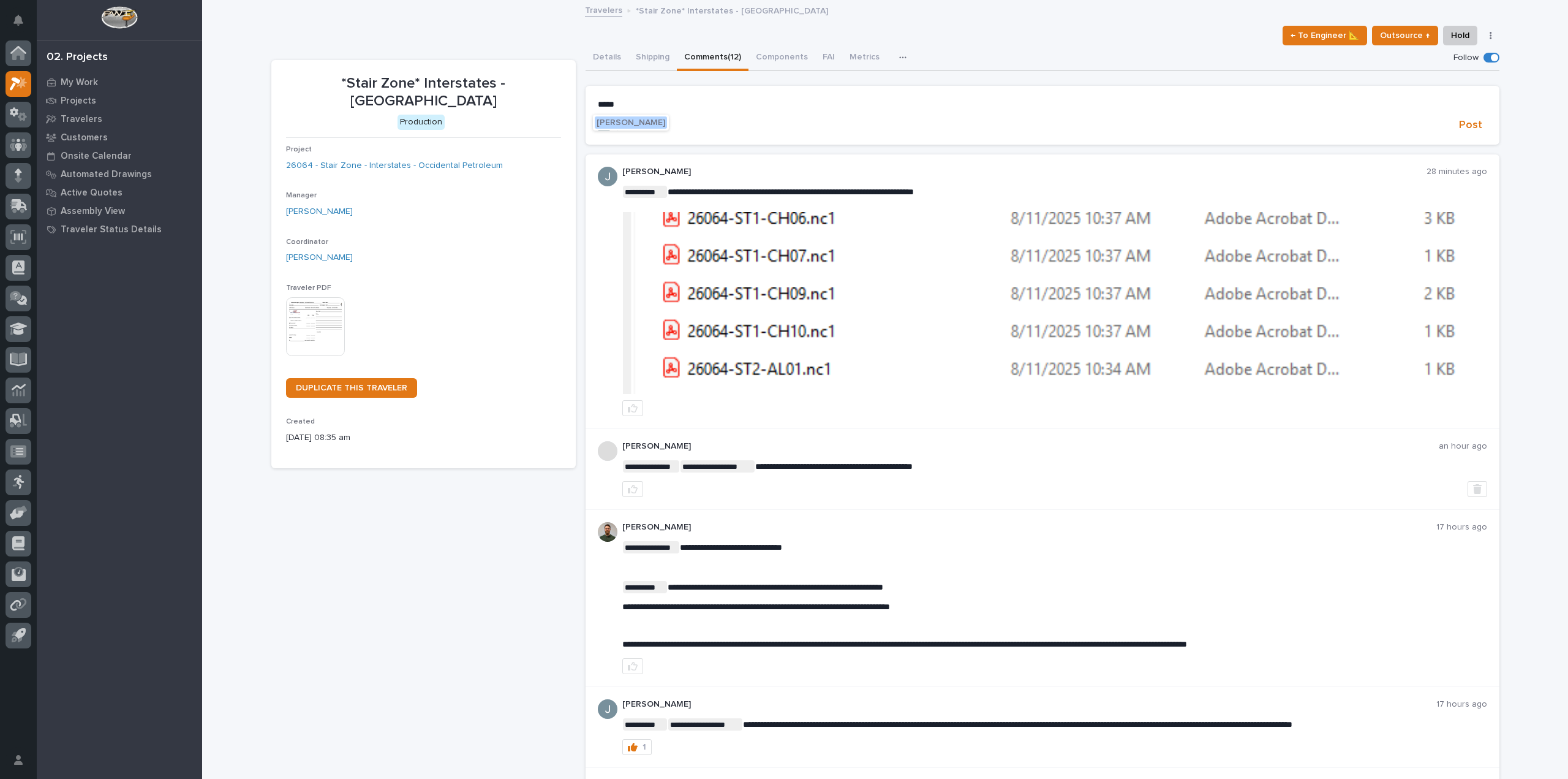
click at [615, 122] on span "Juan Santillan" at bounding box center [631, 123] width 68 height 8
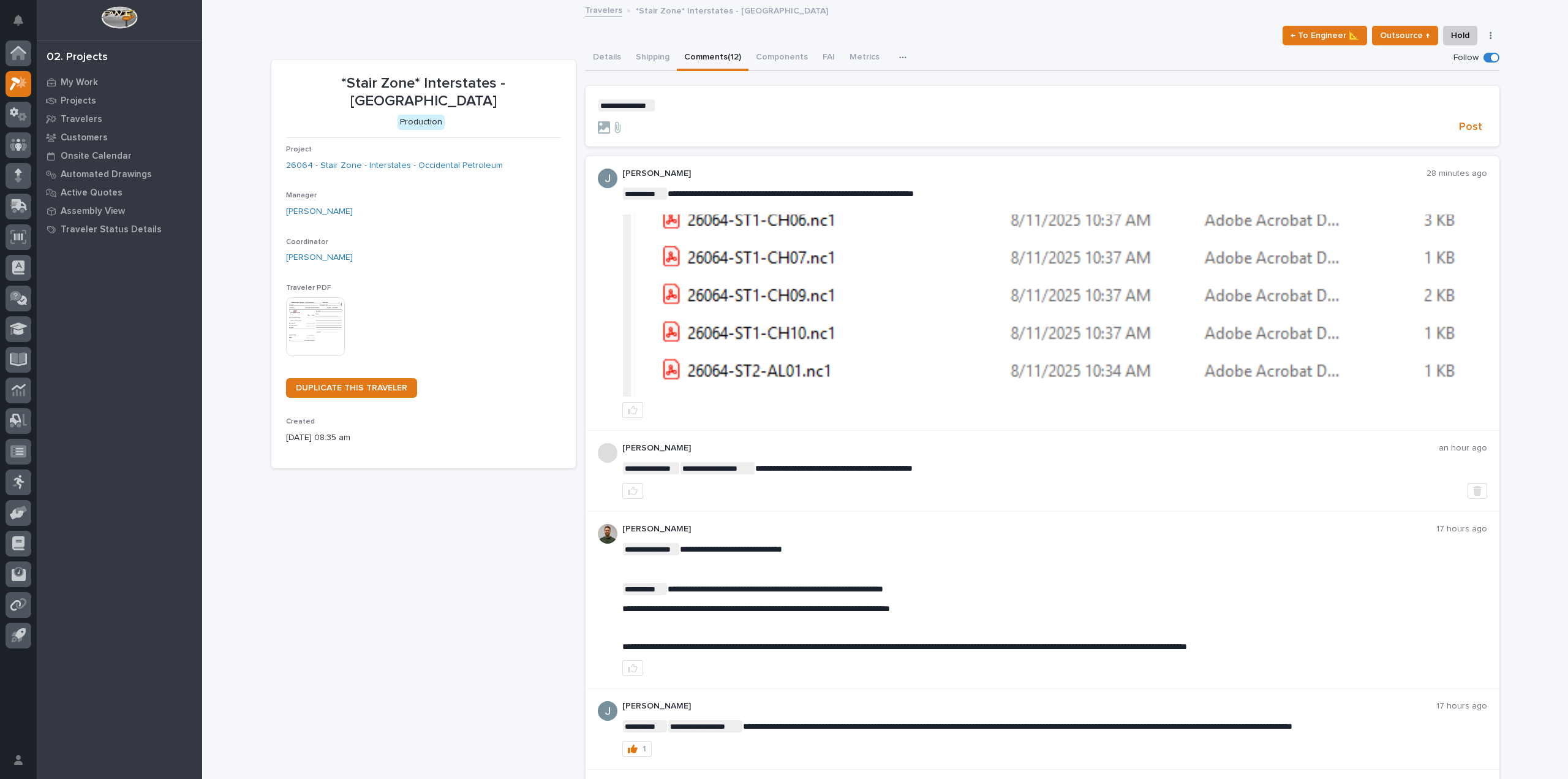
click at [675, 114] on form "**********" at bounding box center [1042, 117] width 889 height 36
click at [682, 99] on p "**********" at bounding box center [1042, 105] width 889 height 13
click at [1472, 124] on span "Post" at bounding box center [1471, 127] width 23 height 14
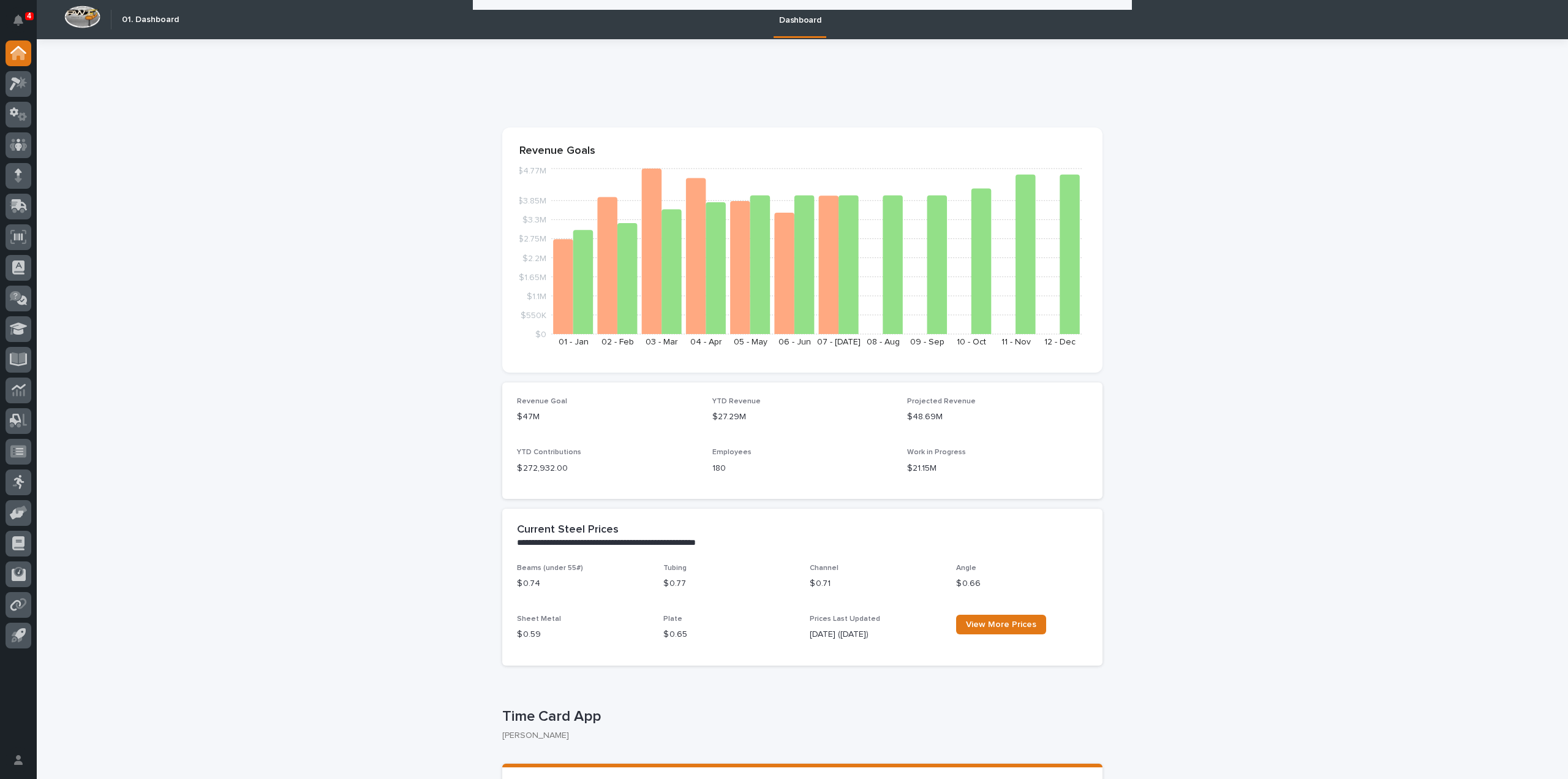
scroll to position [306, 0]
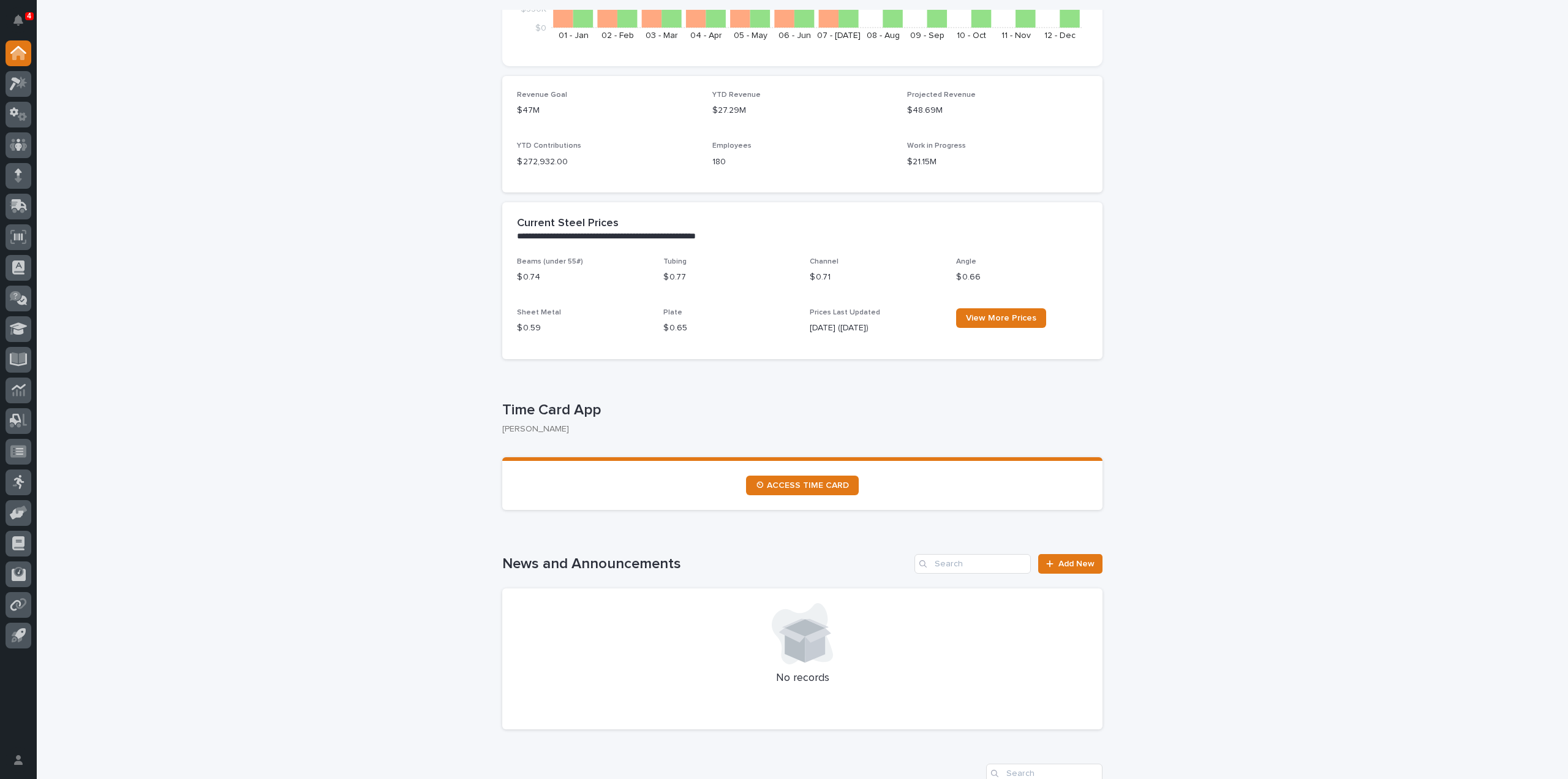
click at [35, 9] on div "4 My Settings Log Out" at bounding box center [18, 389] width 37 height 779
click at [33, 10] on div "4 My Settings Log Out" at bounding box center [18, 389] width 37 height 779
click at [28, 16] on p "4" at bounding box center [28, 16] width 4 height 8
